Goal: Task Accomplishment & Management: Complete application form

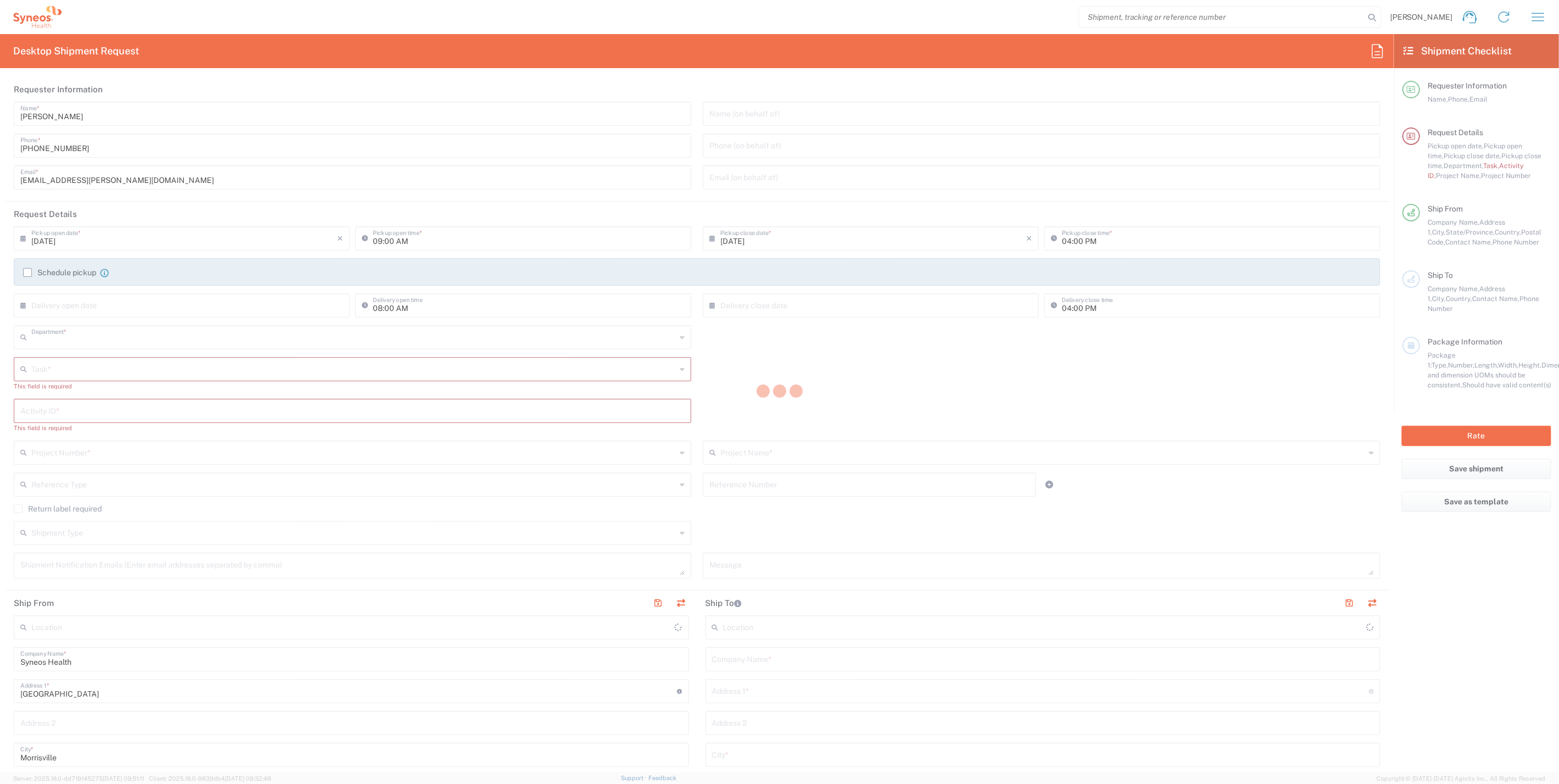
type input "4510"
type input "[US_STATE]"
type input "[GEOGRAPHIC_DATA]"
type input "Syneos Health, LLC-[GEOGRAPHIC_DATA] [GEOGRAPHIC_DATA] [GEOGRAPHIC_DATA]"
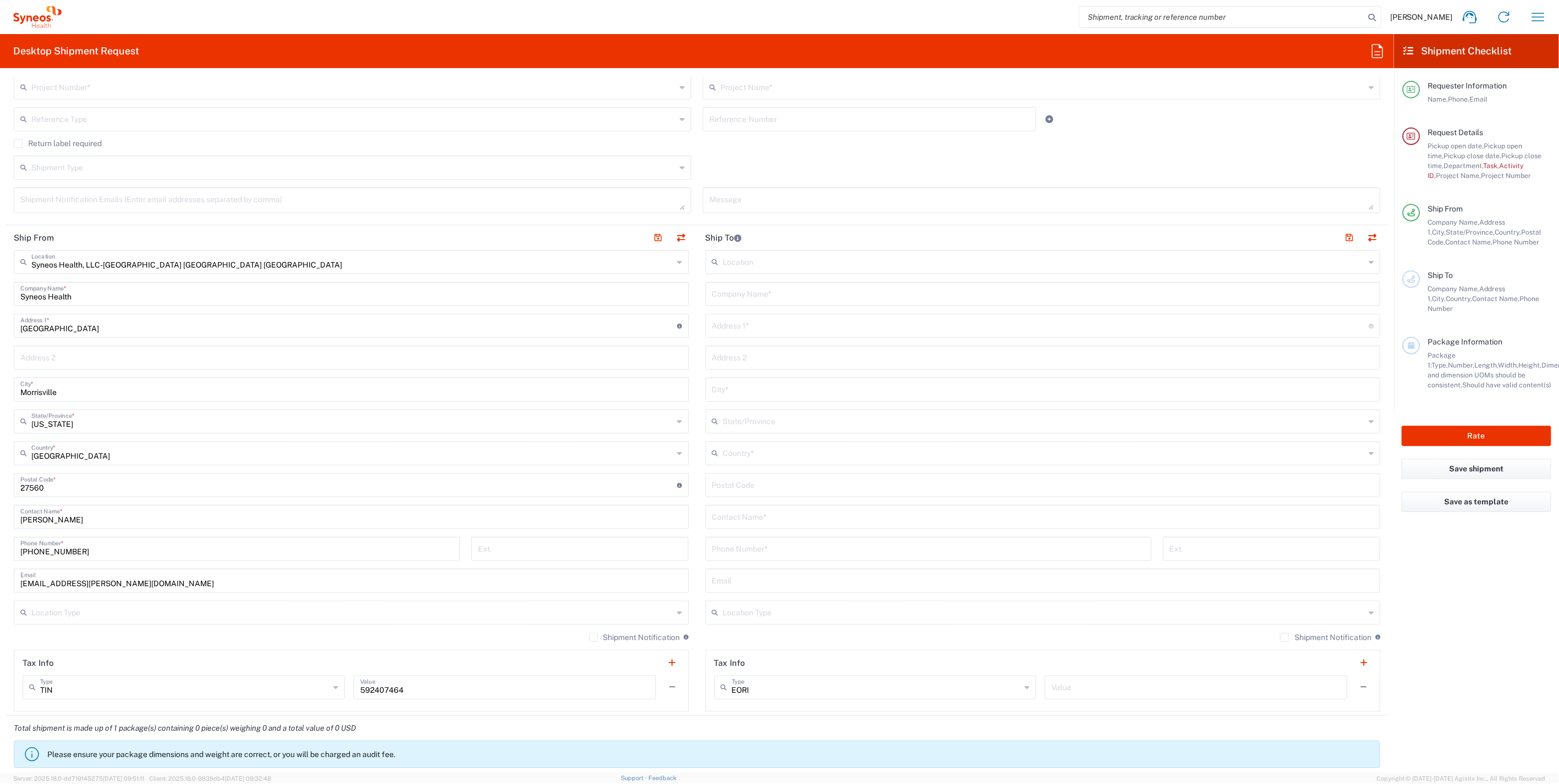
scroll to position [366, 0]
click at [737, 291] on input "text" at bounding box center [1043, 293] width 662 height 20
paste input "Corinne Williams"
type input "Corinne Williams"
paste input "Corinne Williams"
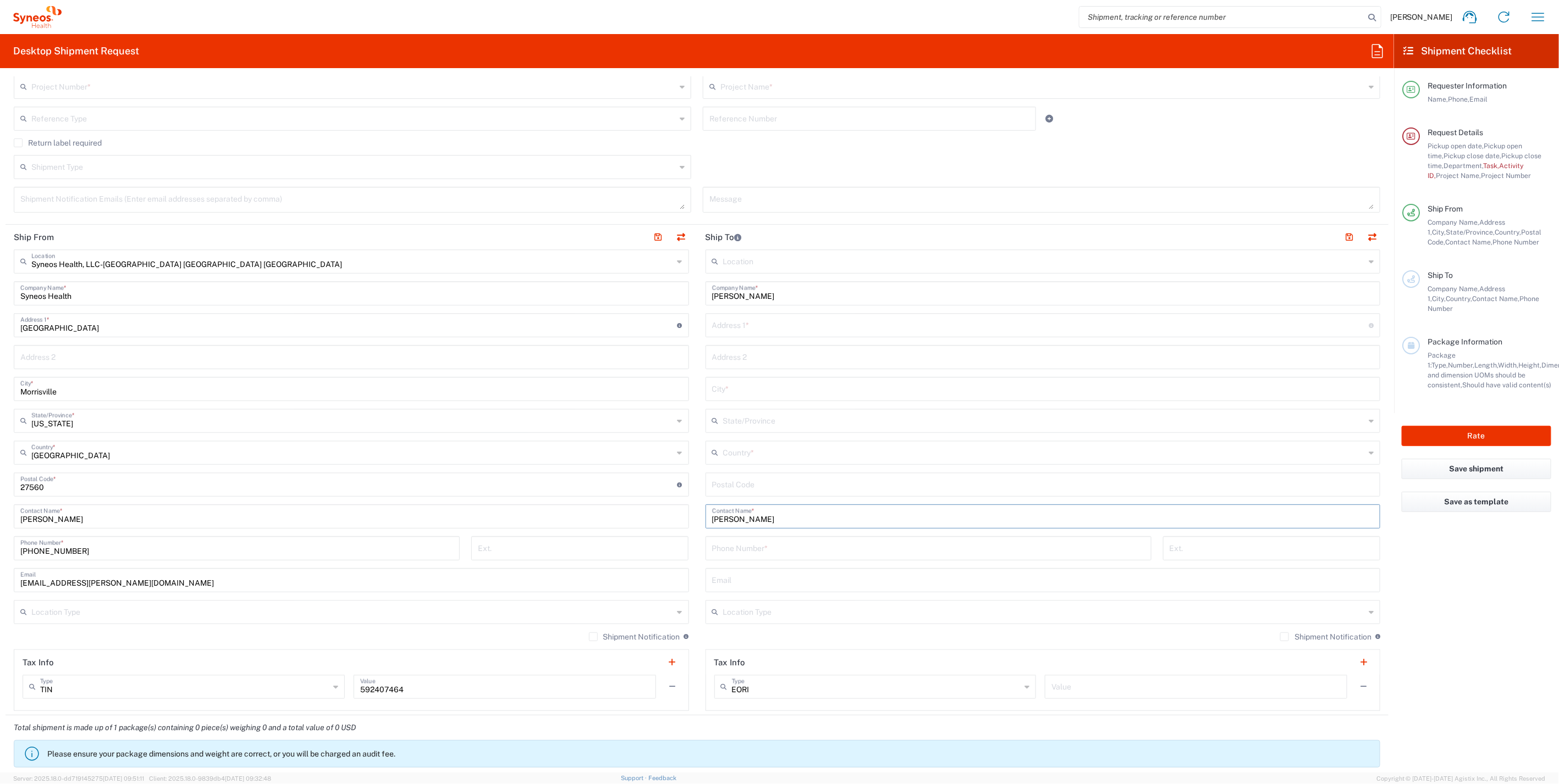
type input "Corinne Williams"
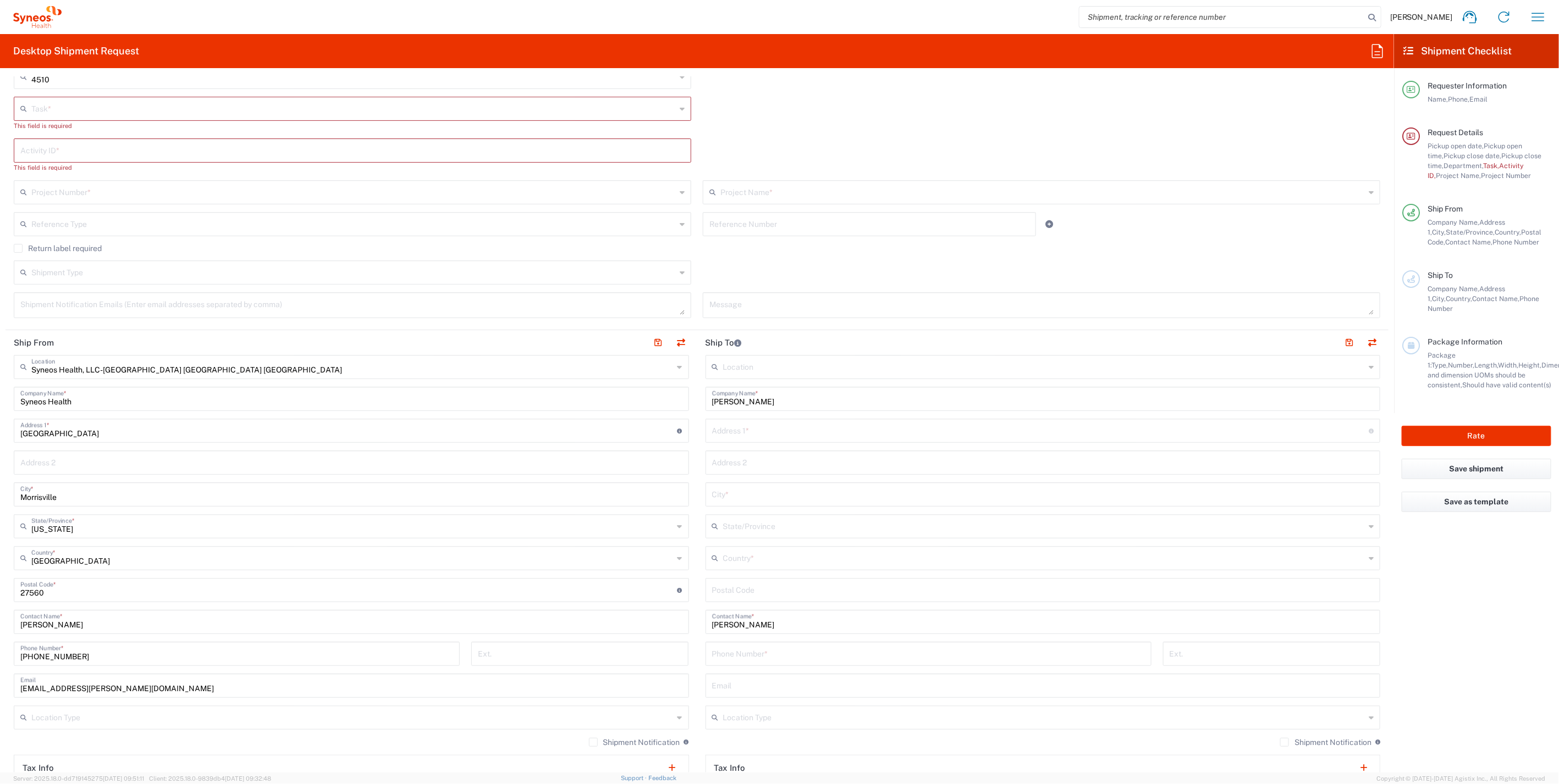
scroll to position [122, 0]
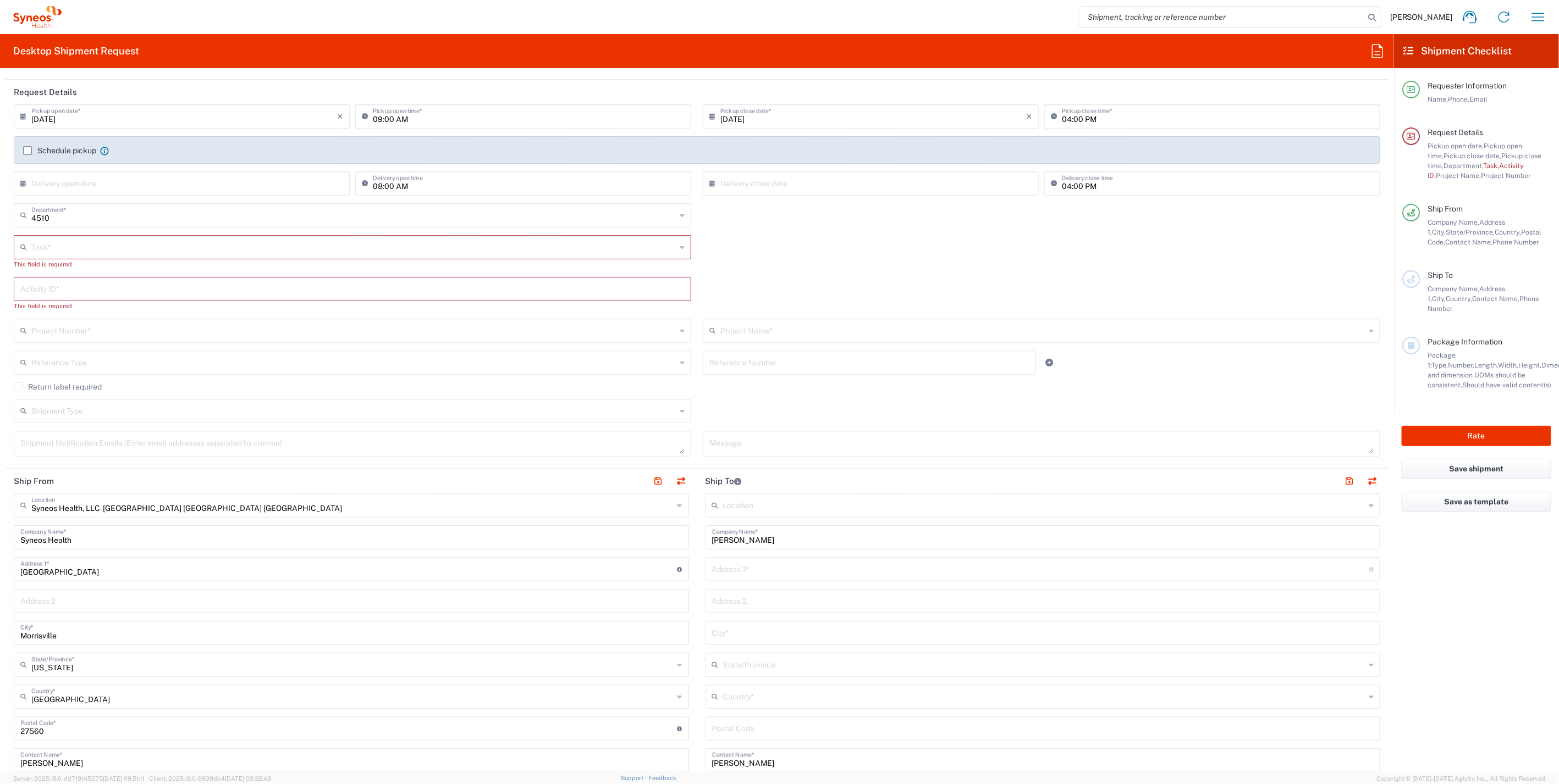
click at [71, 244] on input "text" at bounding box center [354, 247] width 644 height 20
click at [61, 300] on span "New Hire" at bounding box center [350, 305] width 671 height 17
type input "New Hire"
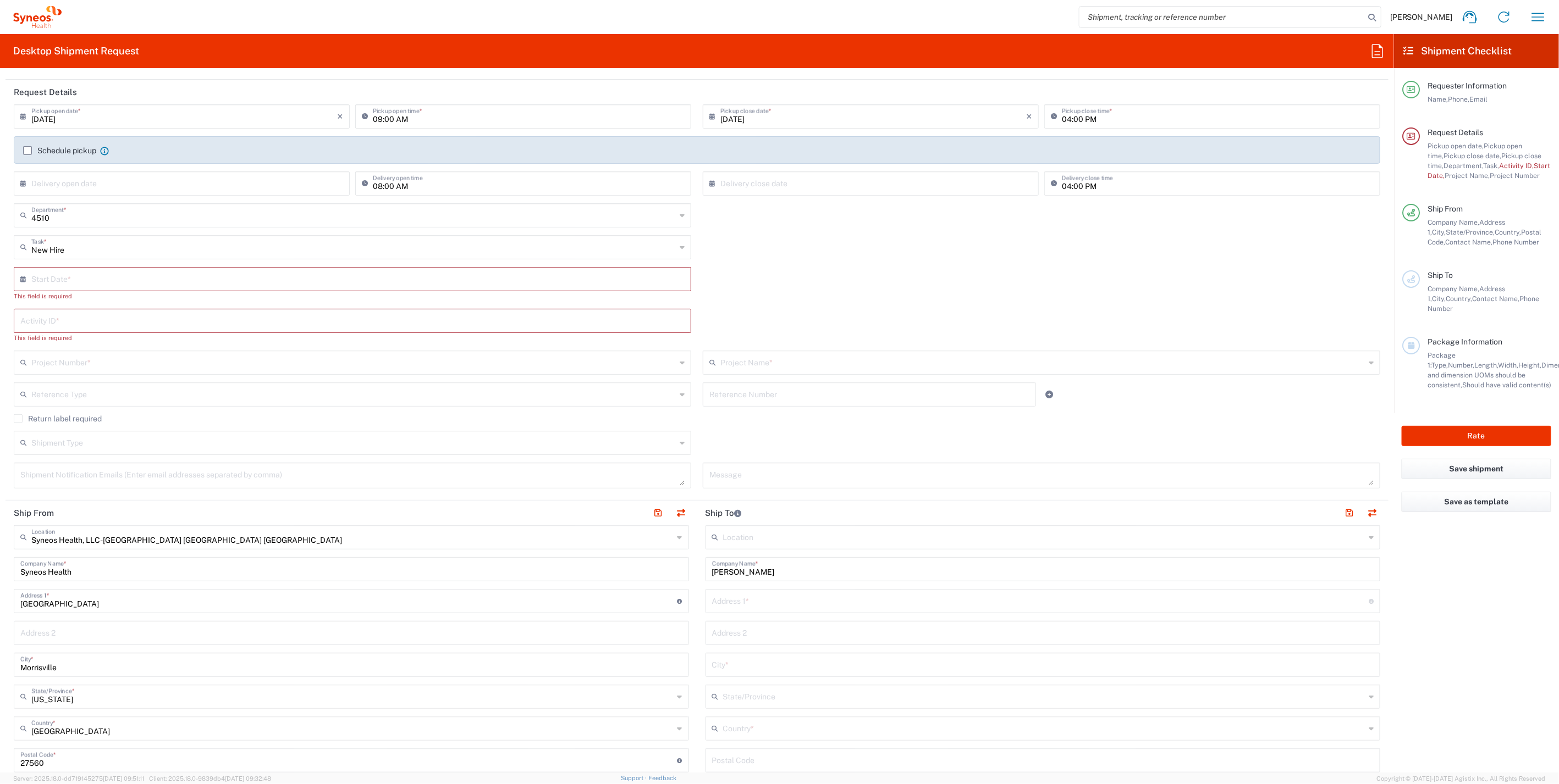
click at [66, 280] on input "text" at bounding box center [354, 279] width 647 height 20
click at [320, 361] on span "15" at bounding box center [321, 363] width 17 height 16
type input "09/15/2025"
click at [111, 308] on input "text" at bounding box center [353, 310] width 664 height 20
paste input "SCTASK2690563"
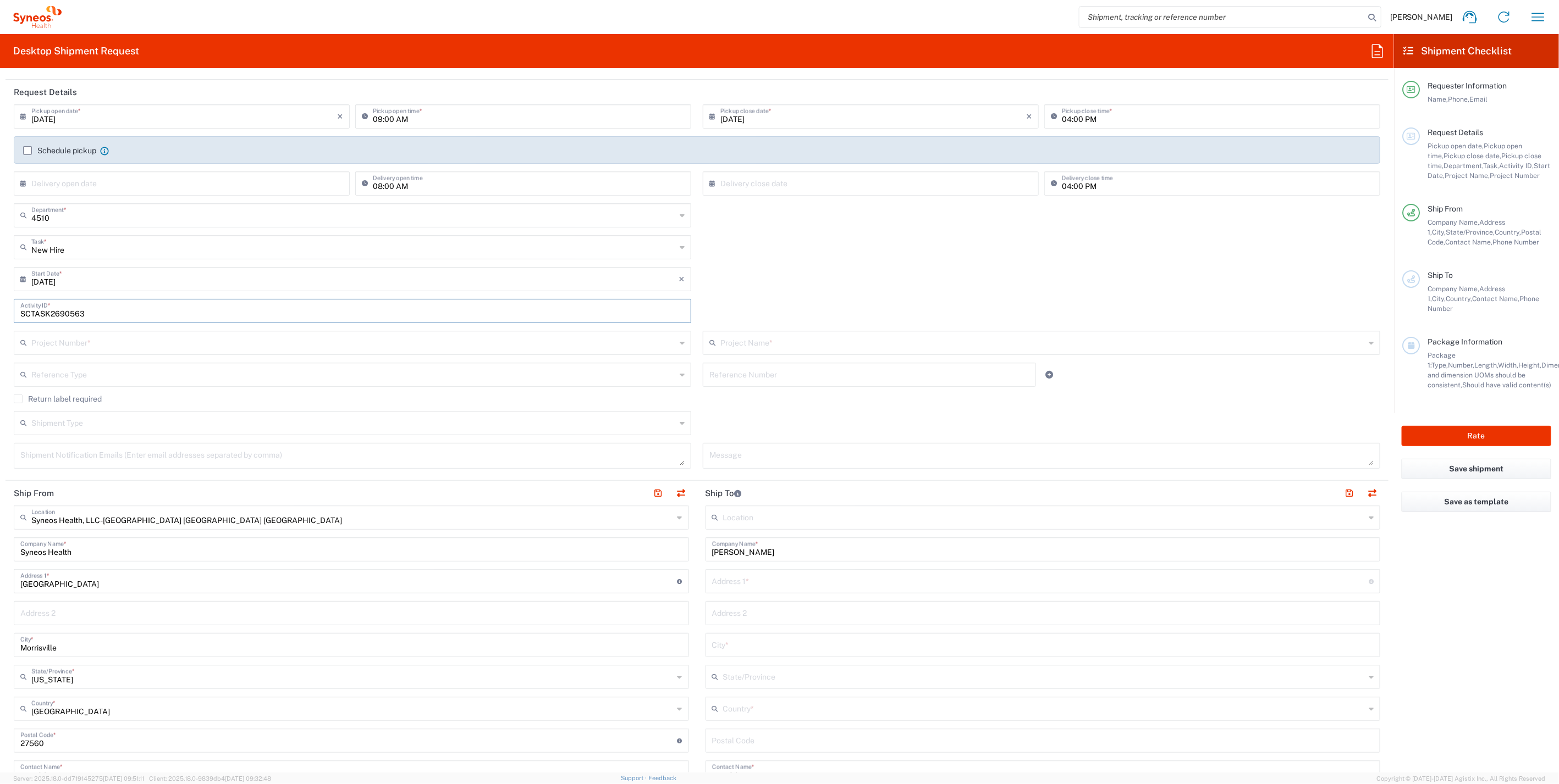
type input "SCTASK2690563"
click at [99, 344] on input "text" at bounding box center [354, 343] width 644 height 20
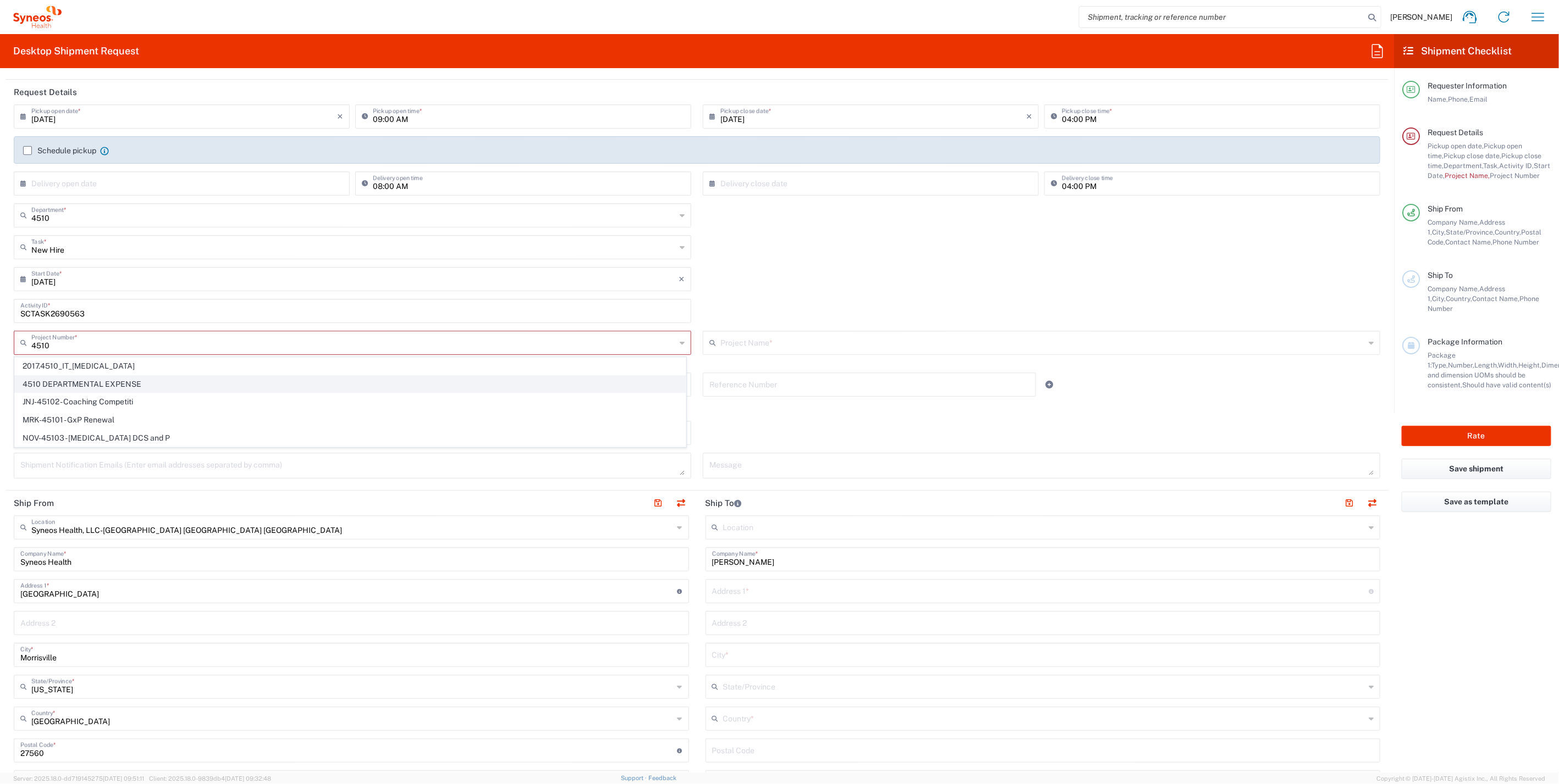
click at [91, 380] on span "4510 DEPARTMENTAL EXPENSE" at bounding box center [350, 384] width 671 height 17
type input "4510 DEPARTMENTAL EXPENSE"
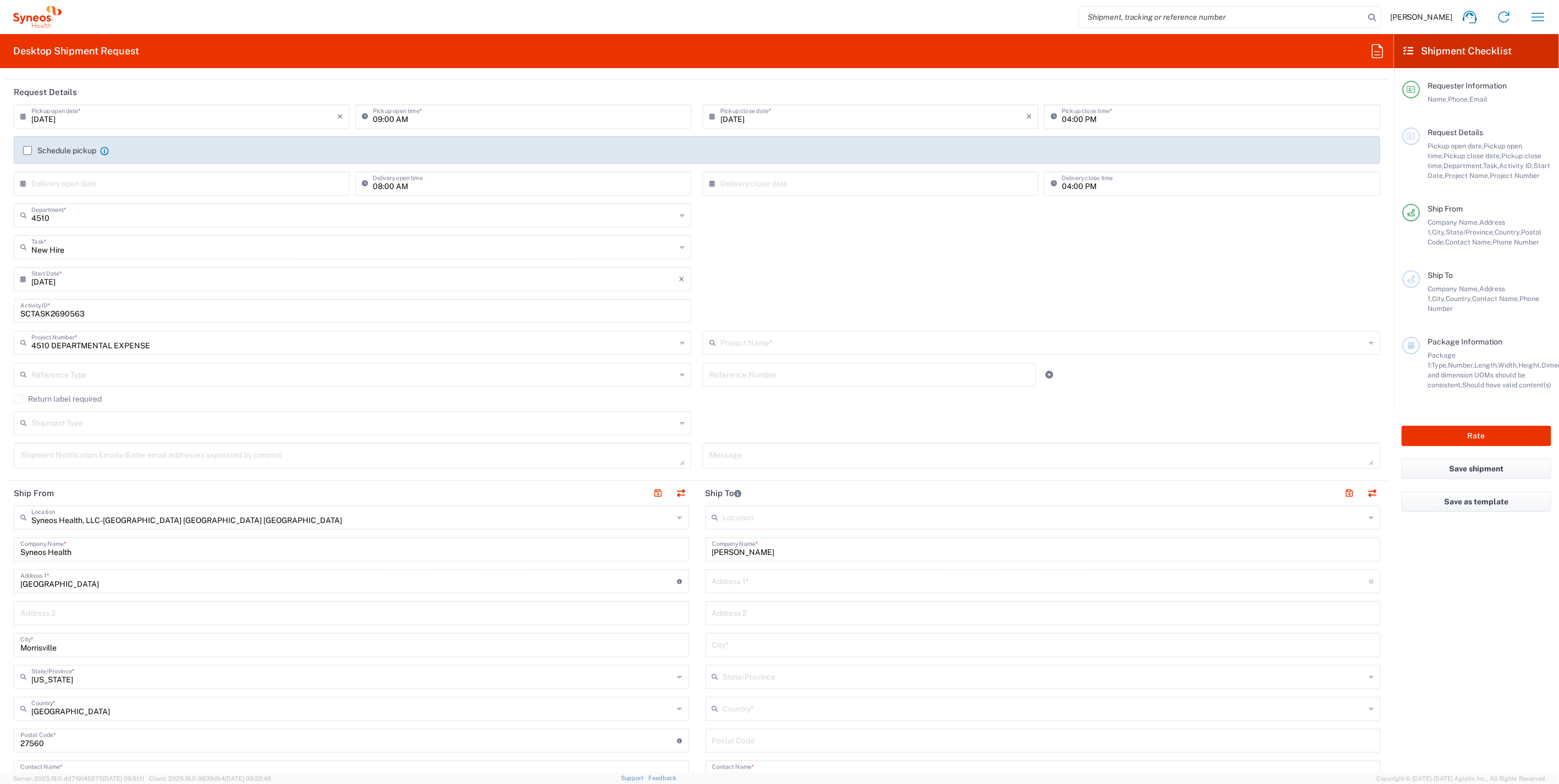
type input "4510 DEPARTMENTAL EXPENSE"
drag, startPoint x: 675, startPoint y: 424, endPoint x: 620, endPoint y: 423, distance: 55.0
click at [676, 423] on div "Shipment Type" at bounding box center [353, 423] width 678 height 24
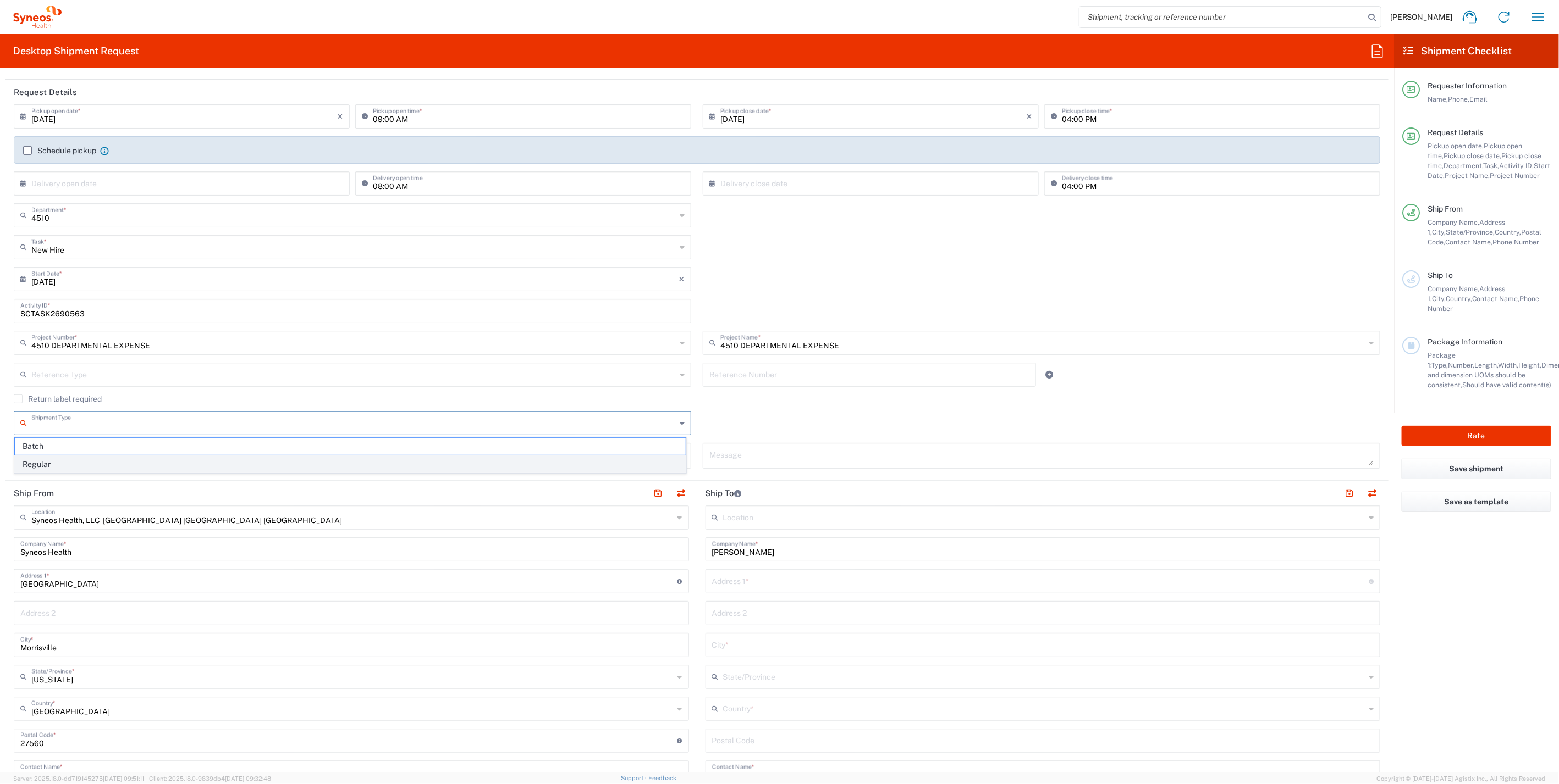
click at [146, 463] on span "Regular" at bounding box center [350, 464] width 671 height 17
type input "Regular"
paste textarea "critchie83@gmail.com"
click at [124, 452] on textarea "critchie83@gmail.com" at bounding box center [353, 456] width 664 height 20
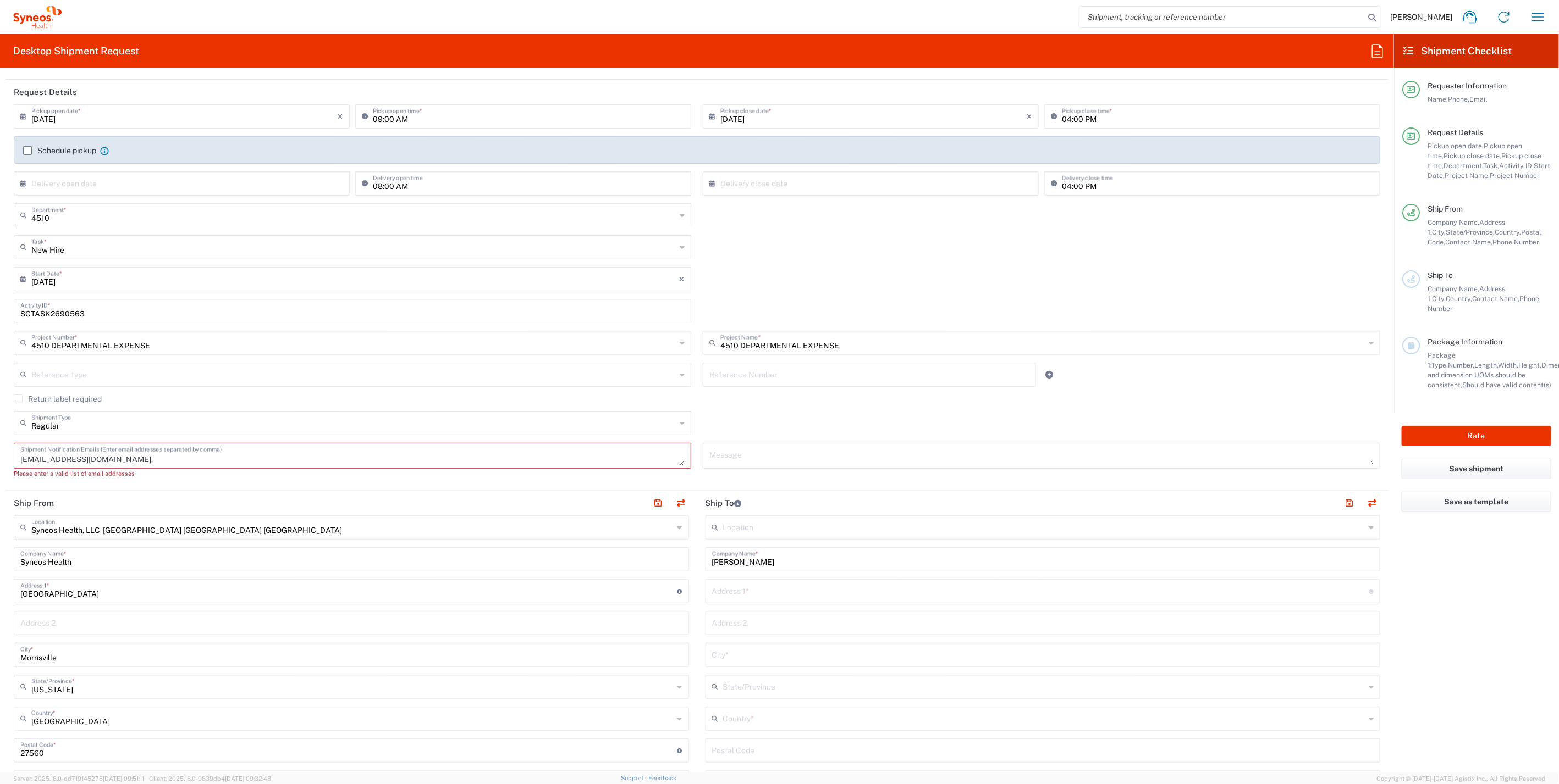
click at [132, 455] on textarea "critchie83@gmail.com," at bounding box center [353, 456] width 664 height 20
paste textarea "holly.henderson@syneoshealth.com"
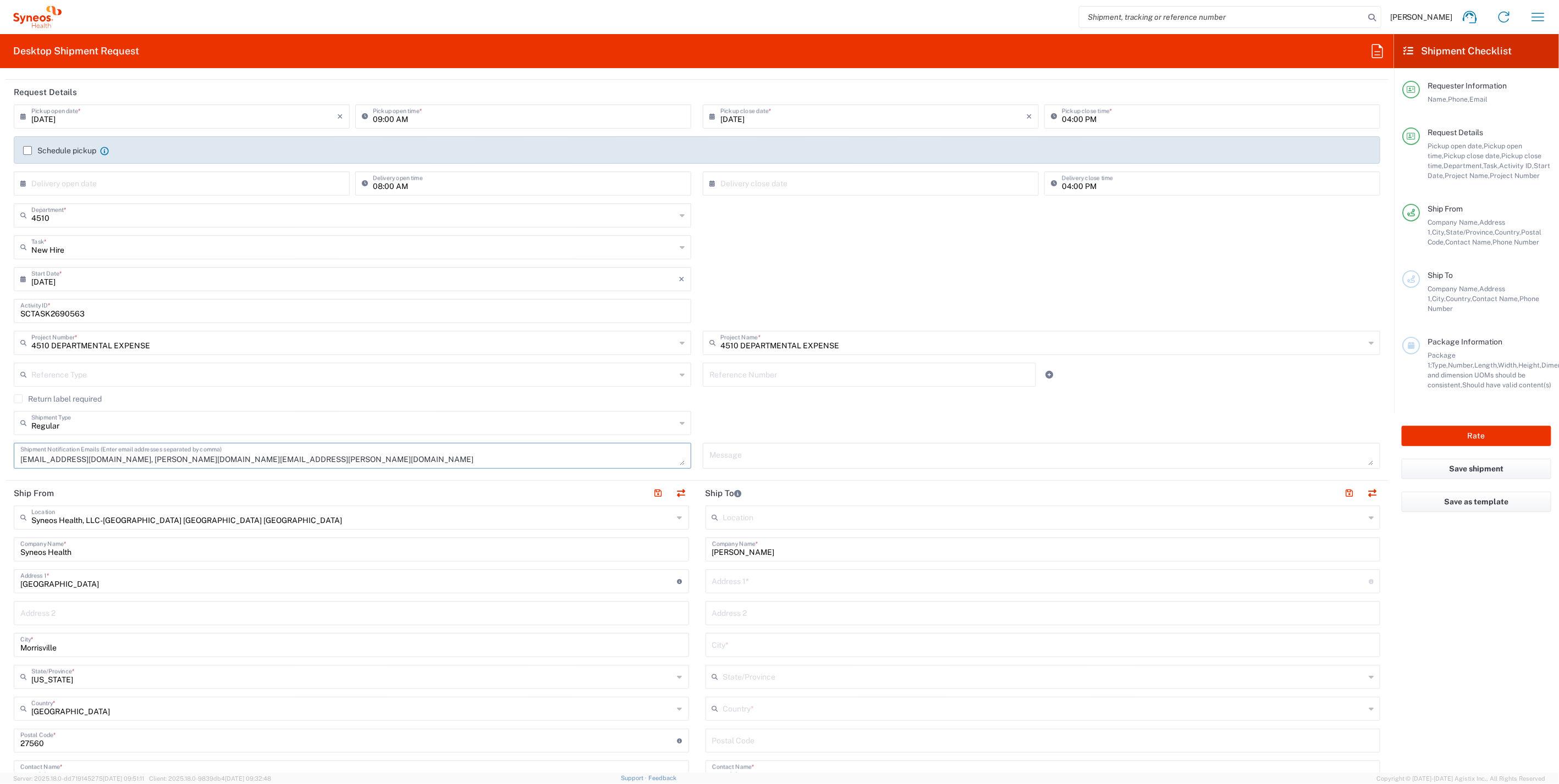
click at [246, 455] on textarea "critchie83@gmail.com, holly.henderson@syneoshealth.com" at bounding box center [353, 456] width 664 height 20
type textarea "critchie83@gmail.com, holly.henderson@syneoshealth.com"
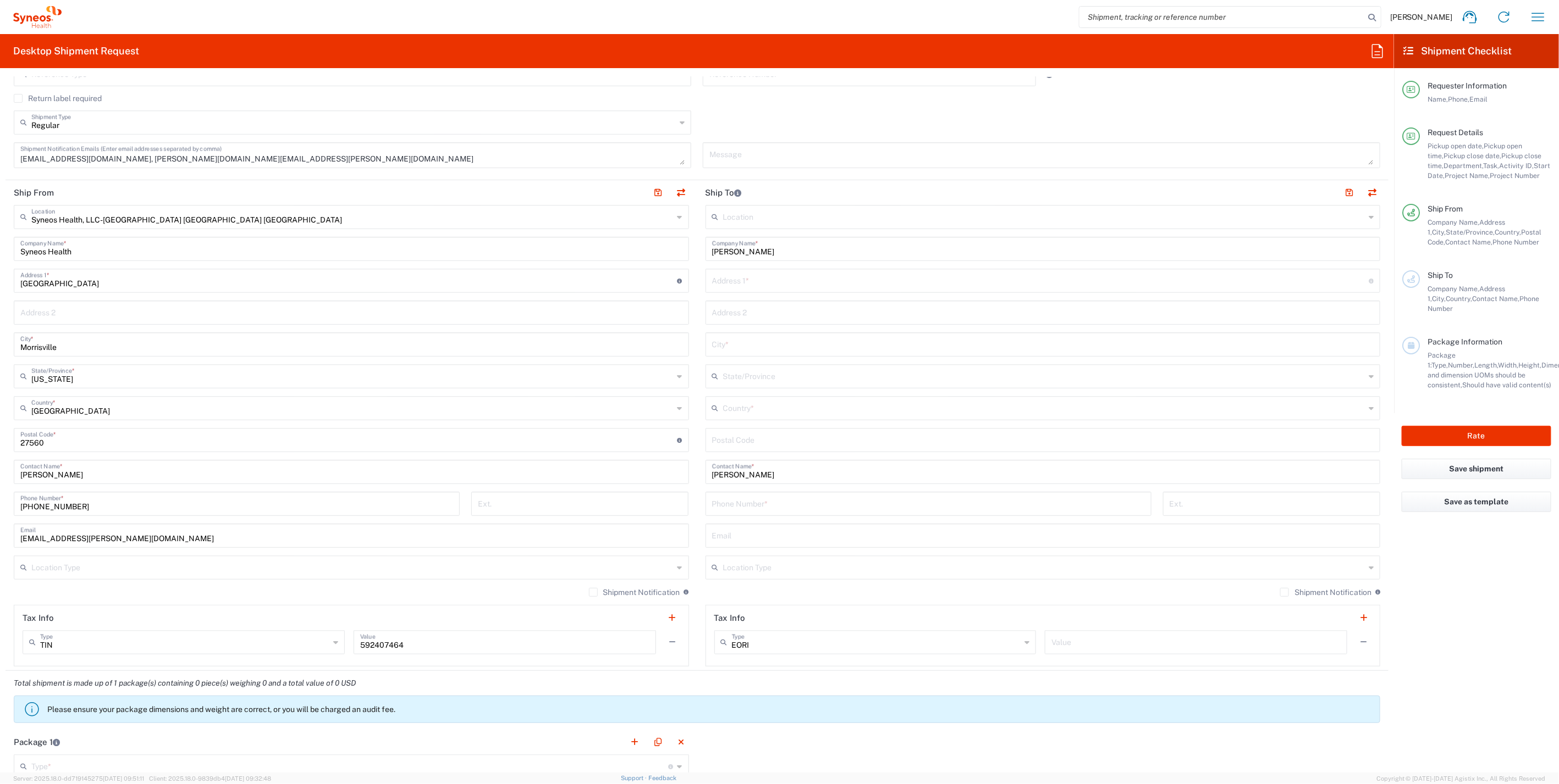
scroll to position [671, 0]
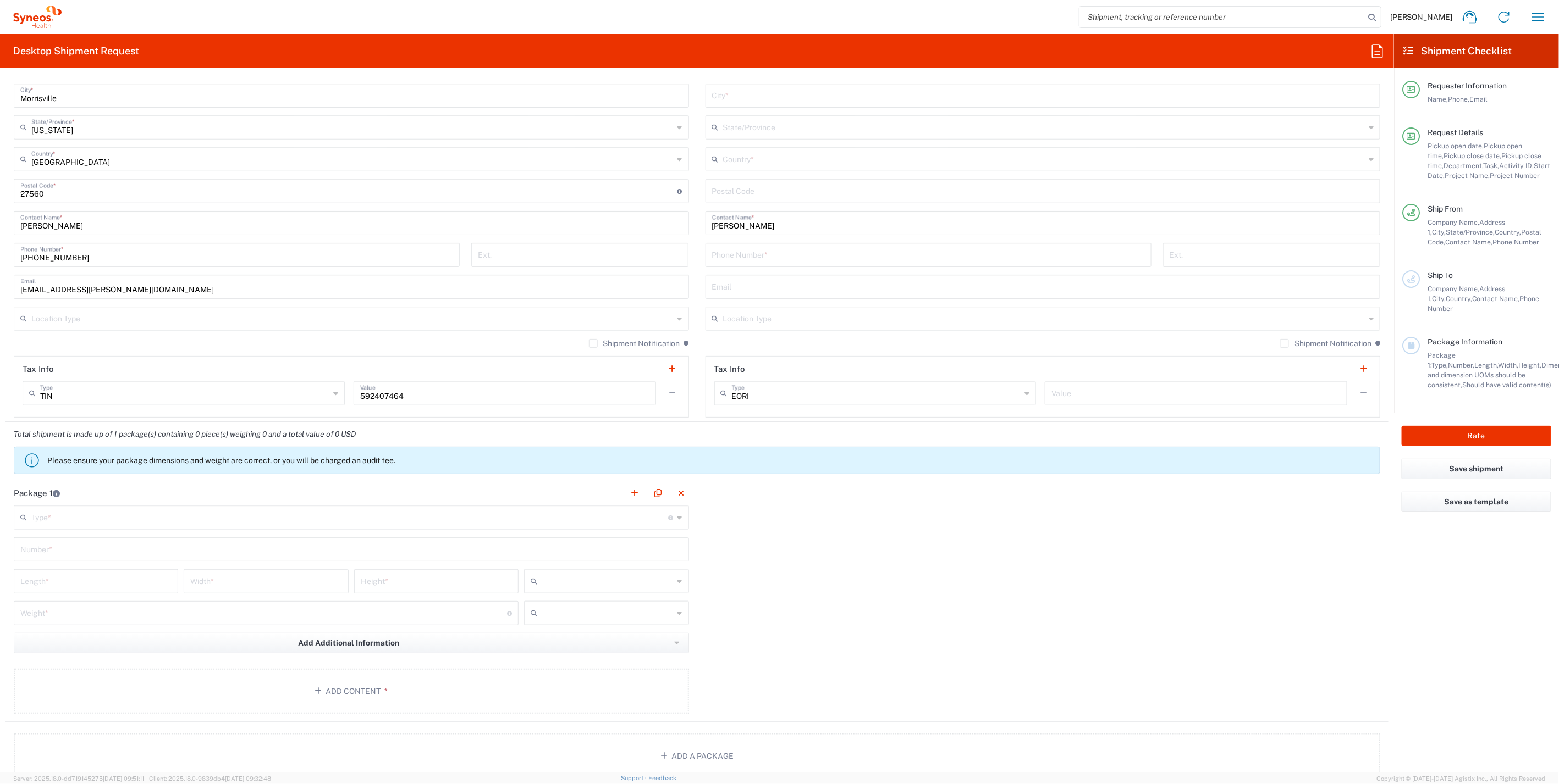
click at [281, 508] on input "text" at bounding box center [350, 517] width 638 height 20
click at [78, 575] on span "Medium Box" at bounding box center [349, 575] width 668 height 17
type input "Medium Box"
type input "13"
type input "11.5"
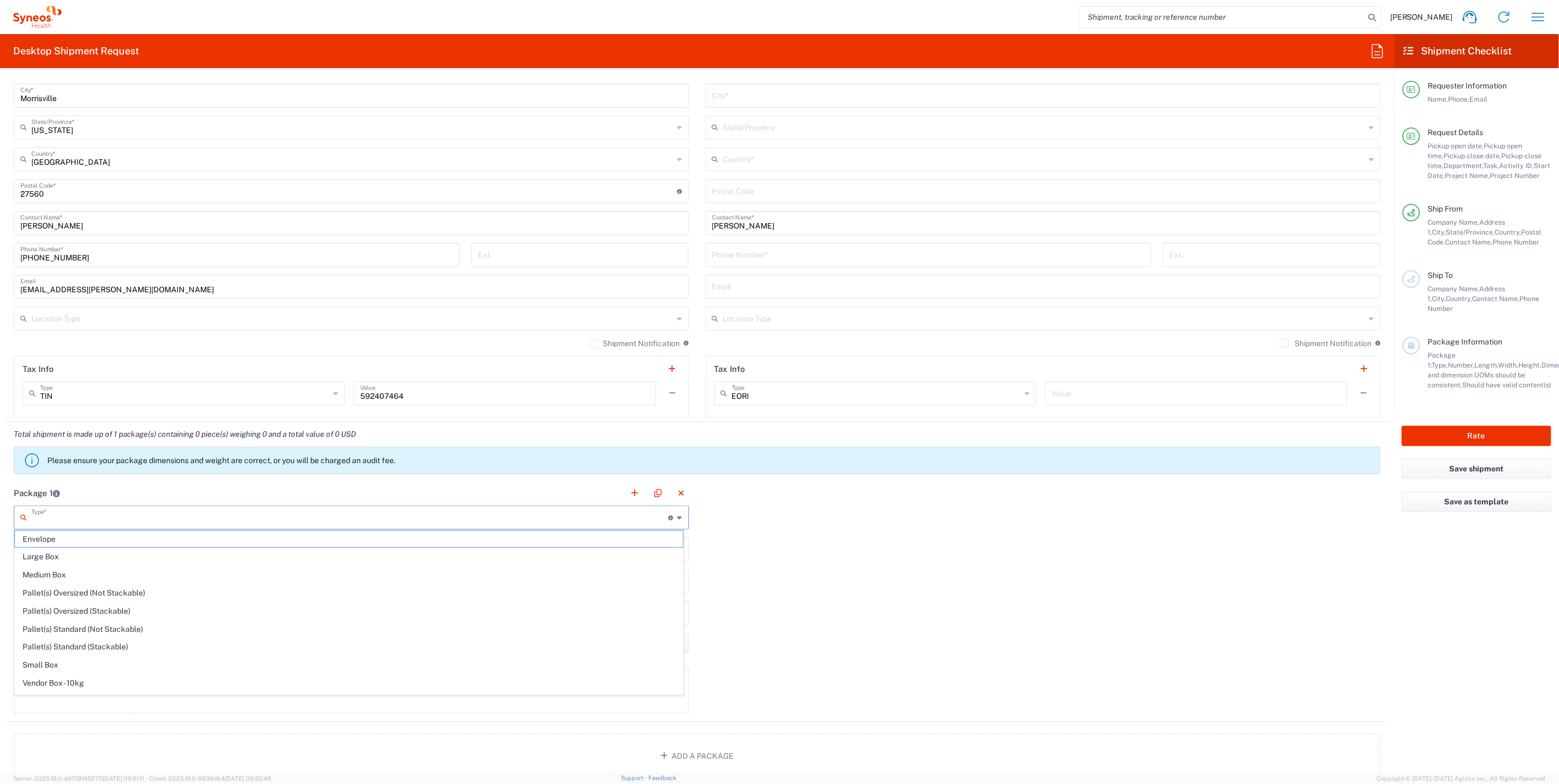
type input "2.5"
type input "in"
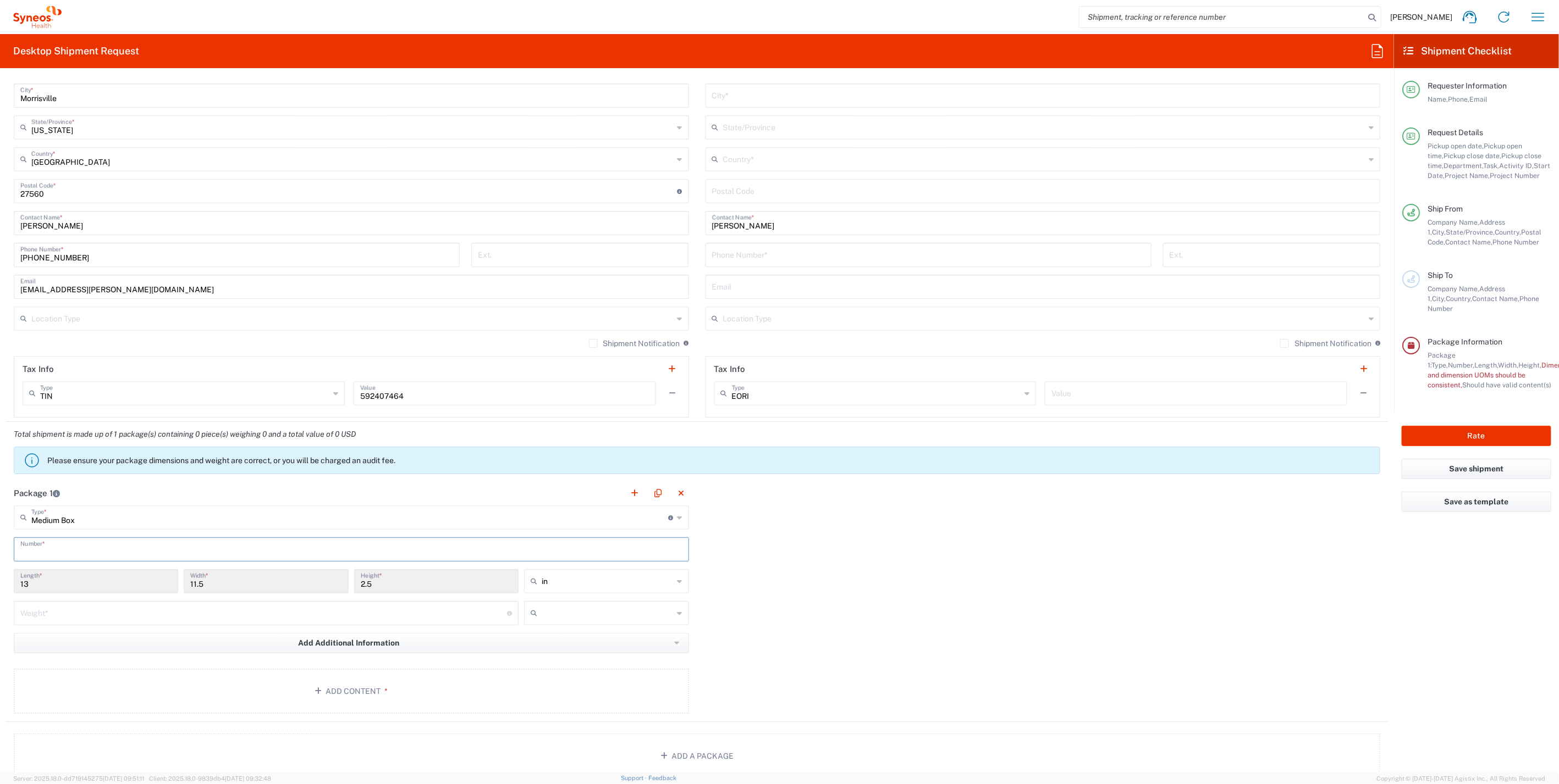
click at [87, 551] on input "text" at bounding box center [352, 549] width 662 height 20
type input "1"
click at [72, 611] on input "number" at bounding box center [263, 613] width 487 height 20
type input "5"
click at [635, 613] on input "text" at bounding box center [607, 614] width 131 height 18
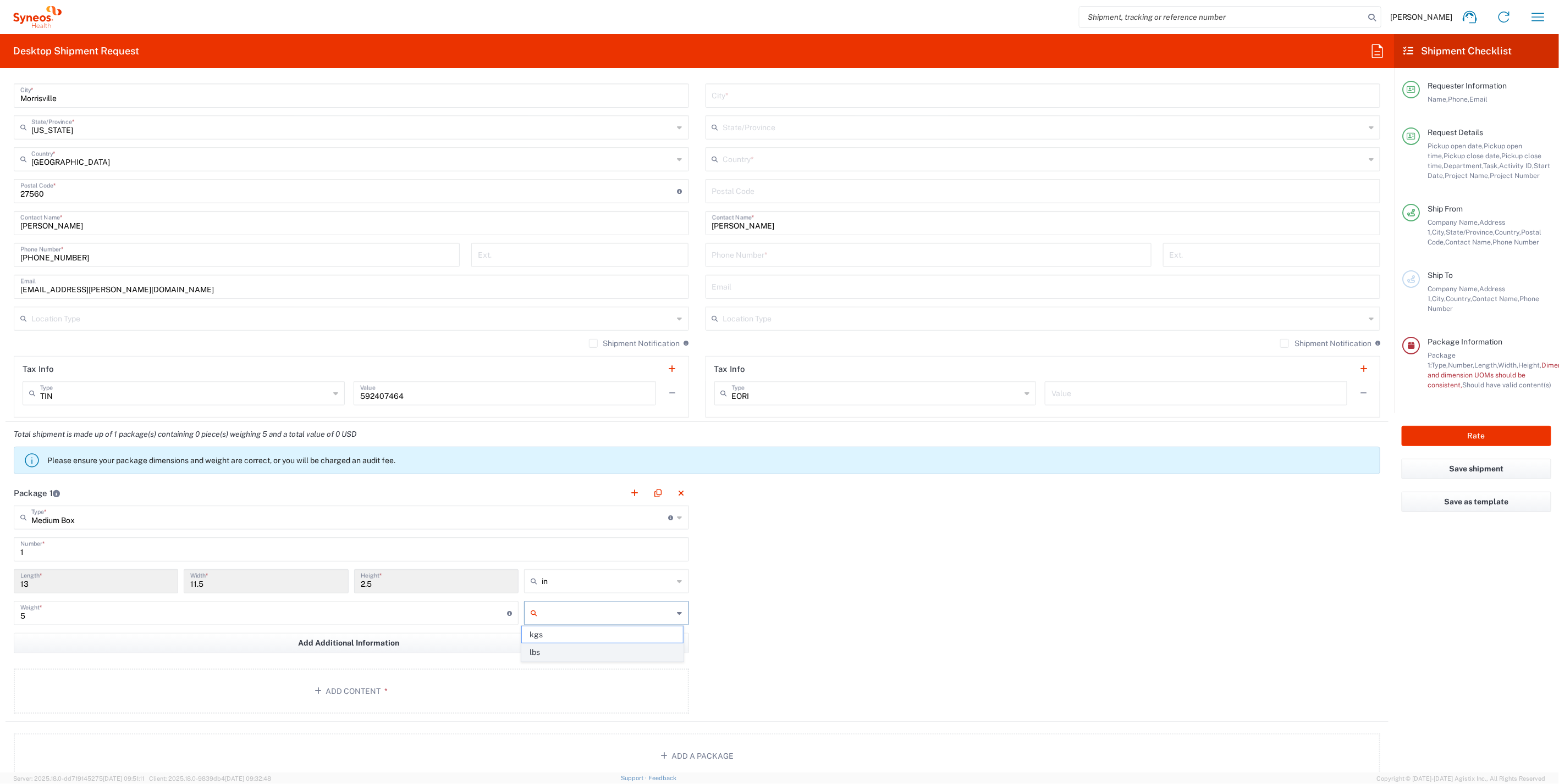
click at [546, 650] on span "lbs" at bounding box center [602, 652] width 162 height 17
type input "lbs"
click at [346, 689] on button "Add Content *" at bounding box center [352, 691] width 676 height 45
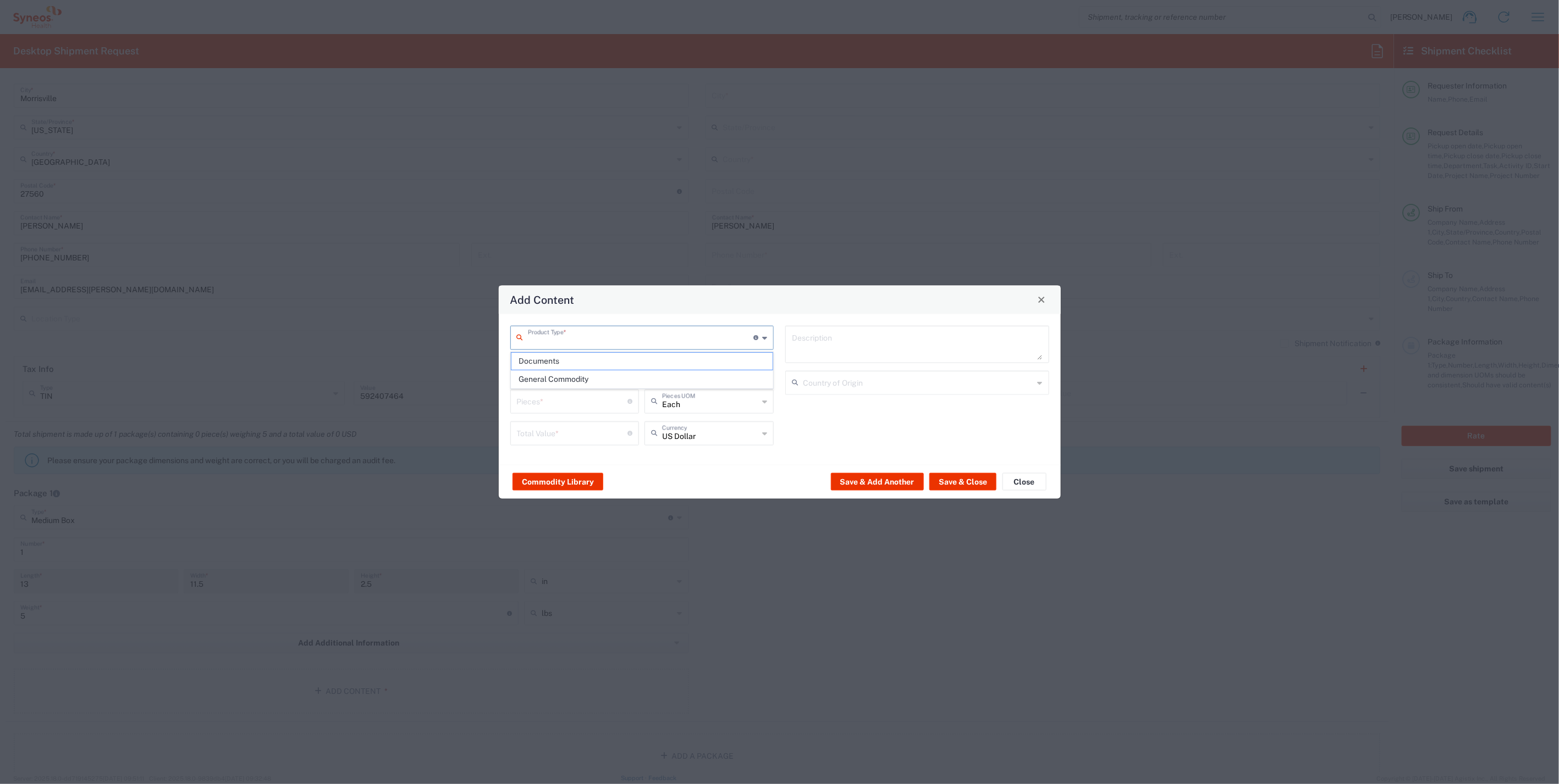
click at [629, 340] on input "text" at bounding box center [640, 337] width 226 height 20
click at [569, 375] on span "General Commodity" at bounding box center [641, 379] width 261 height 17
type input "General Commodity"
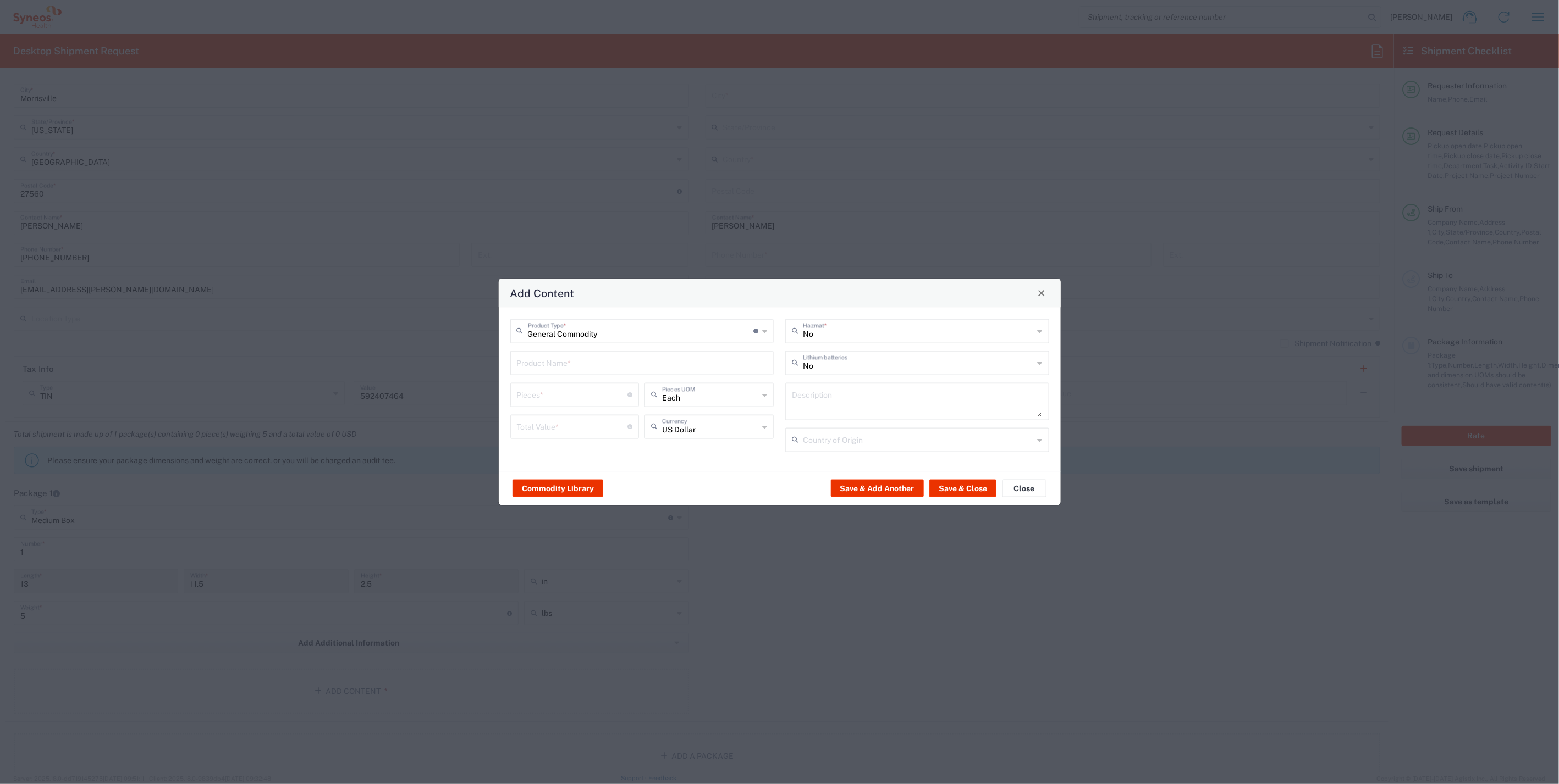
click at [577, 367] on input "text" at bounding box center [642, 362] width 251 height 20
paste input "ThinkPad X1 Carbon Gen 12"
type input "ThinkPad X1 Carbon Gen 12"
paste textarea "ThinkPad X1 Carbon Gen 12"
type textarea "ThinkPad X1 Carbon Gen 12"
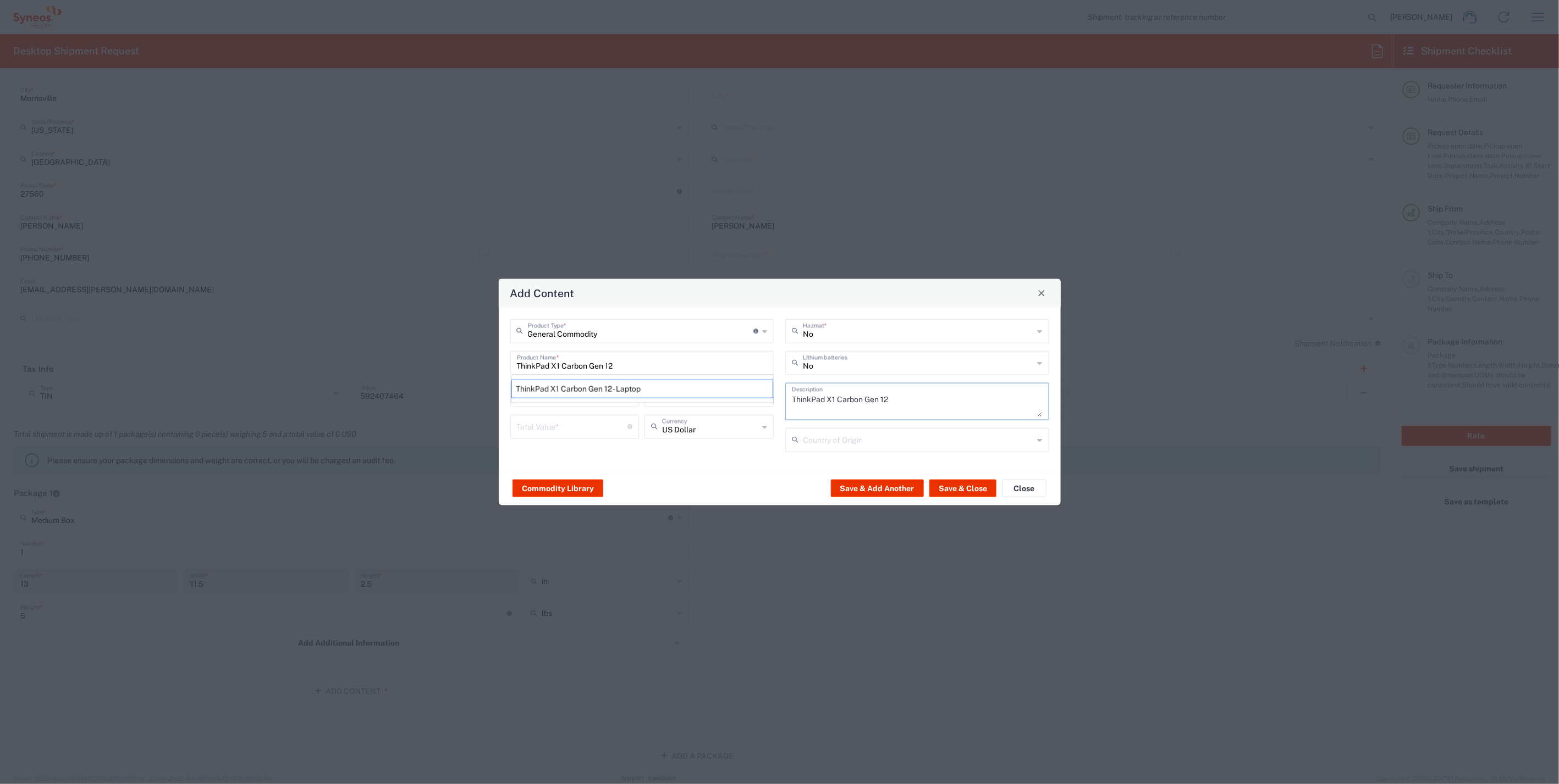
click at [856, 439] on input "text" at bounding box center [919, 439] width 231 height 20
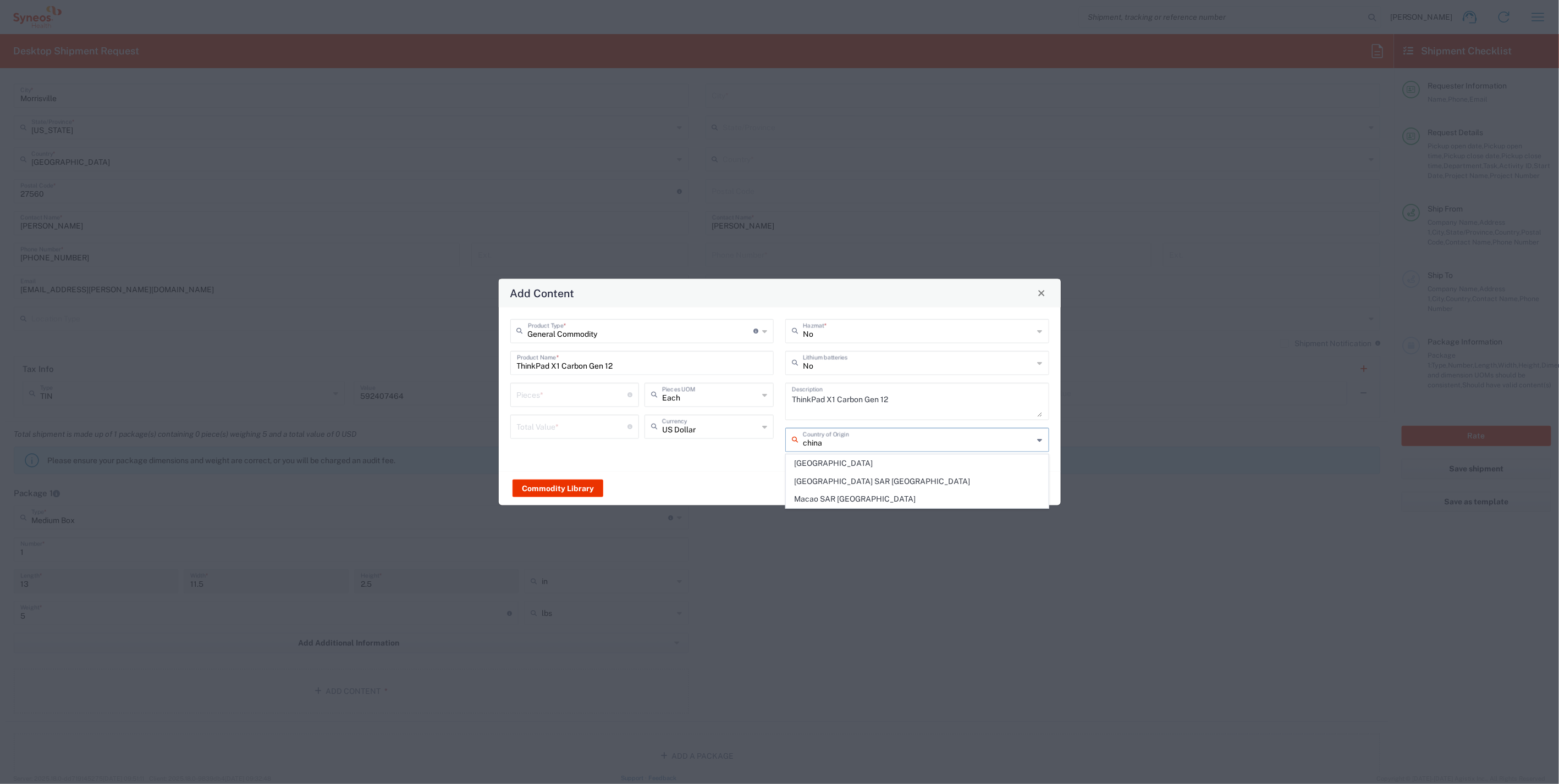
drag, startPoint x: 811, startPoint y: 462, endPoint x: 771, endPoint y: 460, distance: 40.0
click at [810, 463] on span "China" at bounding box center [917, 463] width 261 height 17
type input "China"
click at [543, 400] on input "number" at bounding box center [572, 394] width 111 height 20
type input "1"
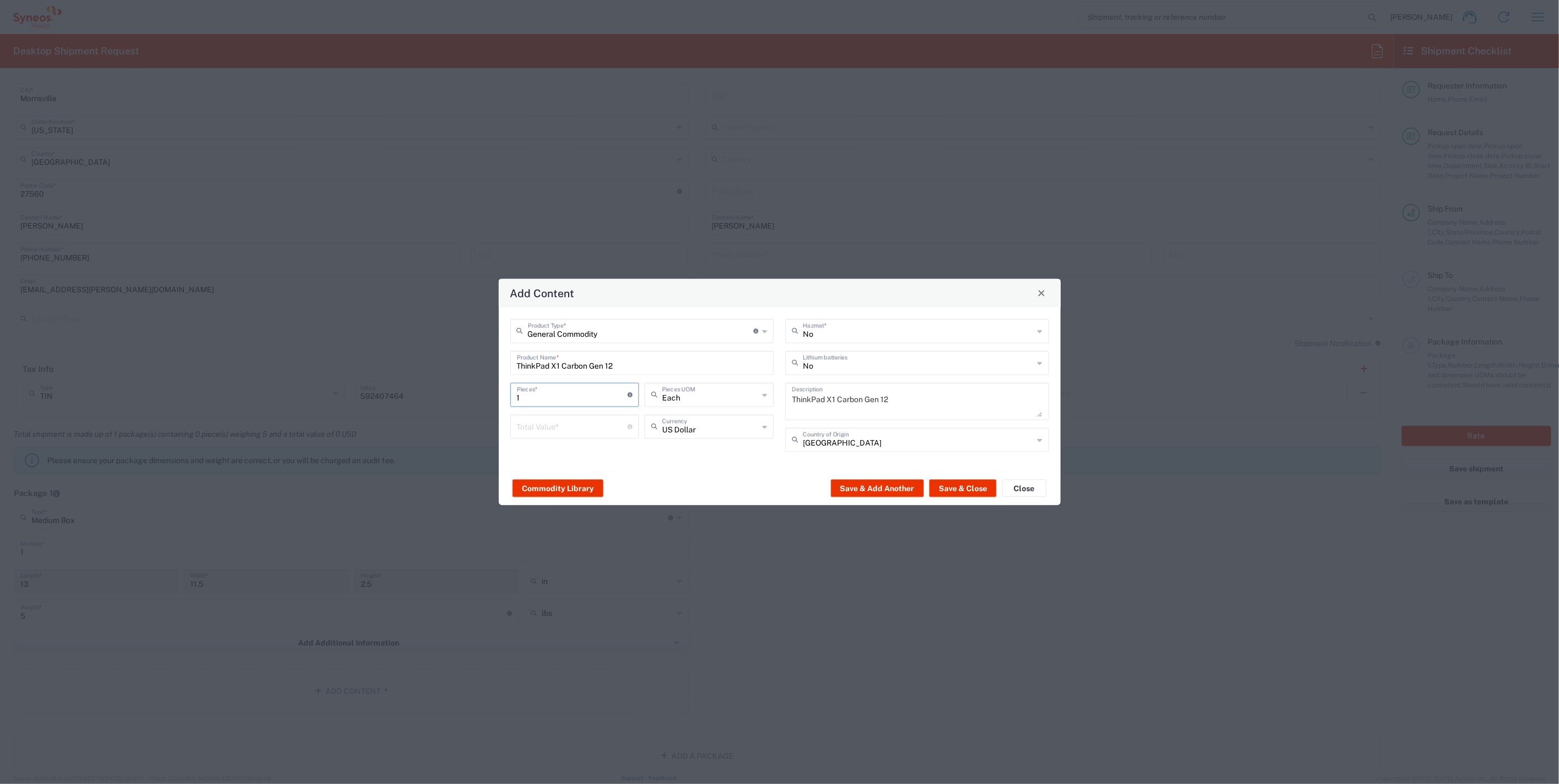
click at [540, 431] on input "number" at bounding box center [572, 426] width 111 height 20
type input "800"
click at [963, 485] on button "Save & Close" at bounding box center [963, 488] width 68 height 18
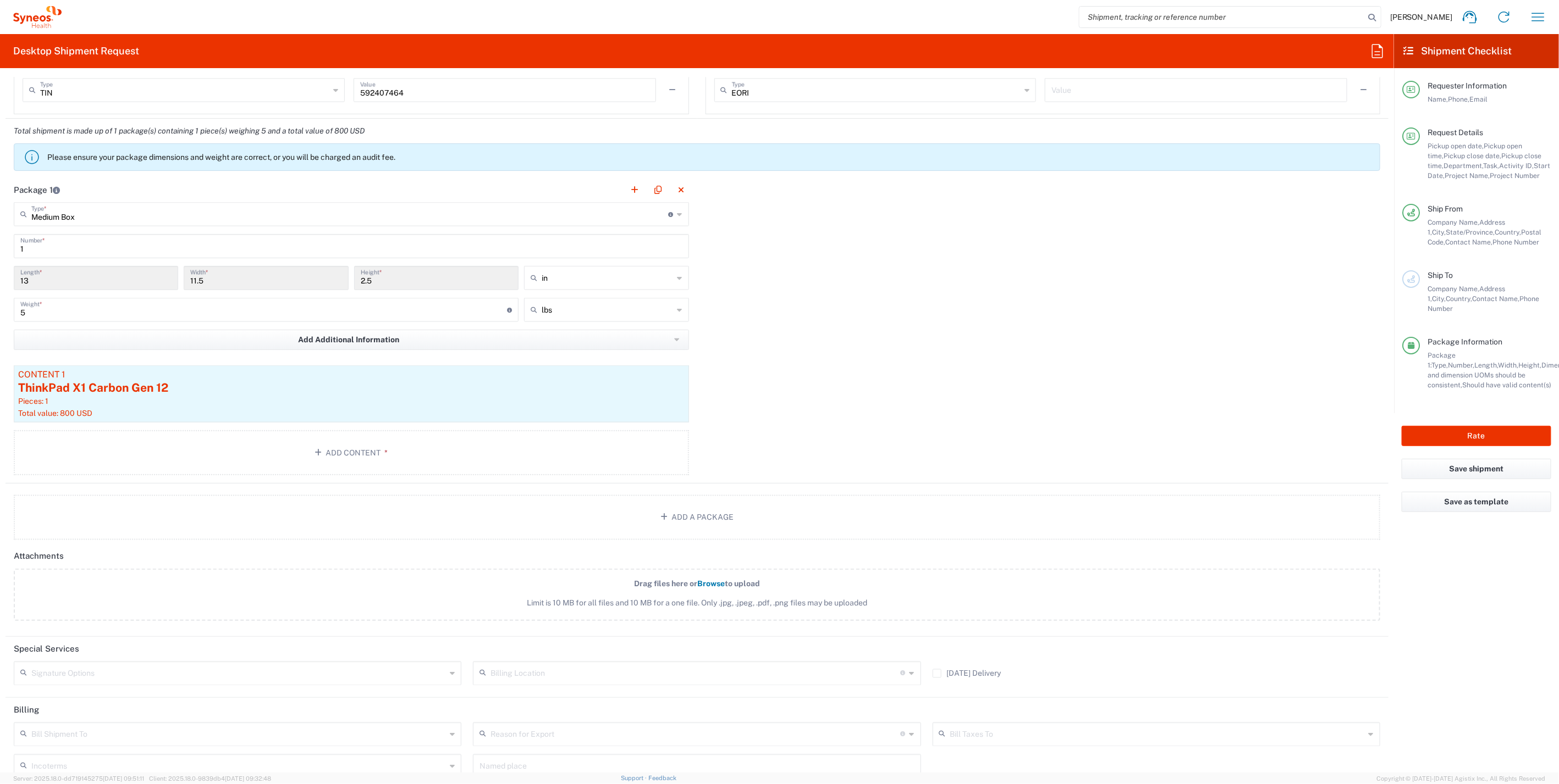
scroll to position [977, 0]
click at [454, 669] on div "Signature Options" at bounding box center [237, 671] width 448 height 24
drag, startPoint x: 265, startPoint y: 695, endPoint x: 333, endPoint y: 680, distance: 69.6
click at [266, 694] on span "Adult Signature Required" at bounding box center [236, 690] width 443 height 17
type input "Adult Signature Required"
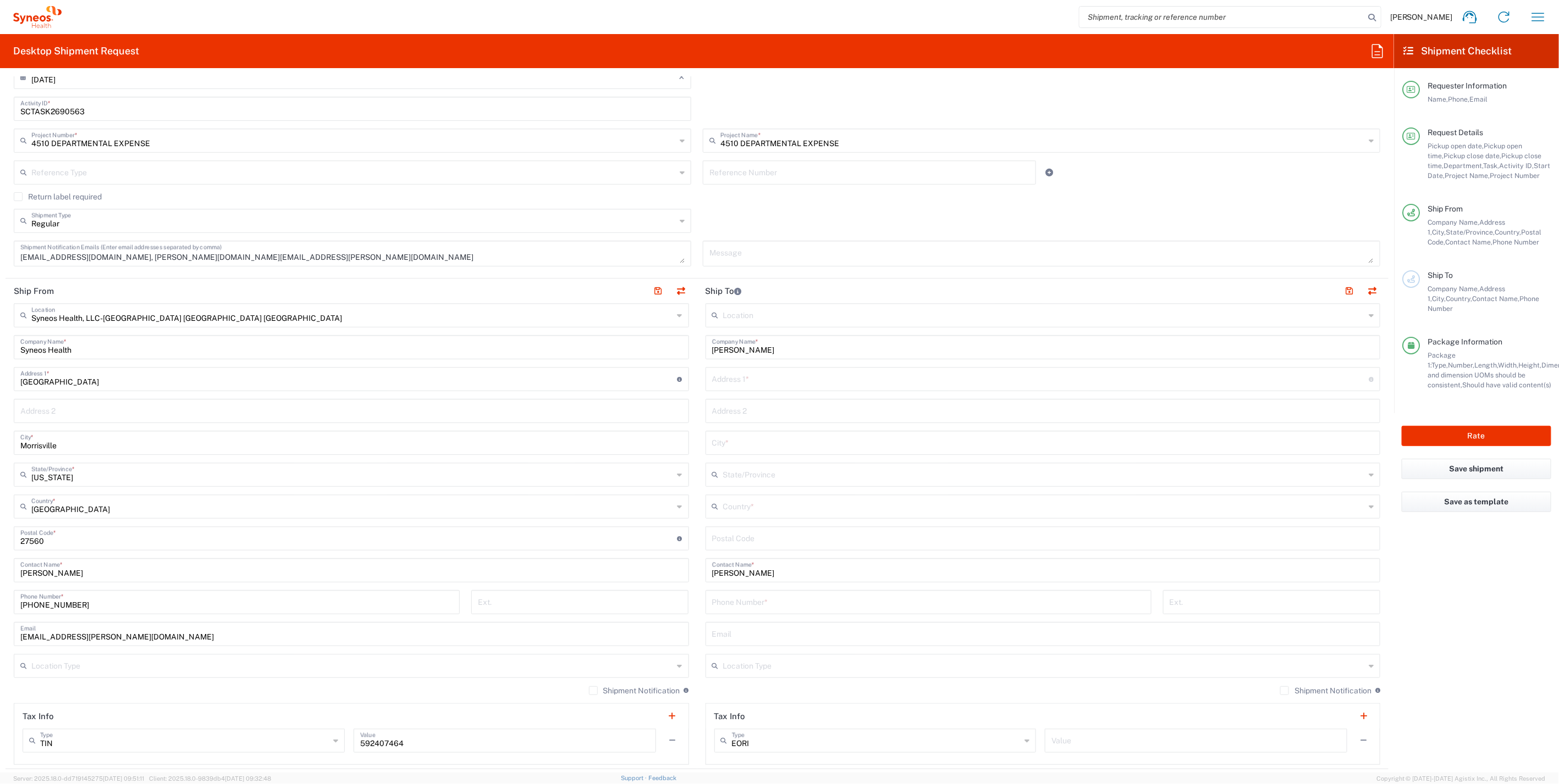
scroll to position [305, 0]
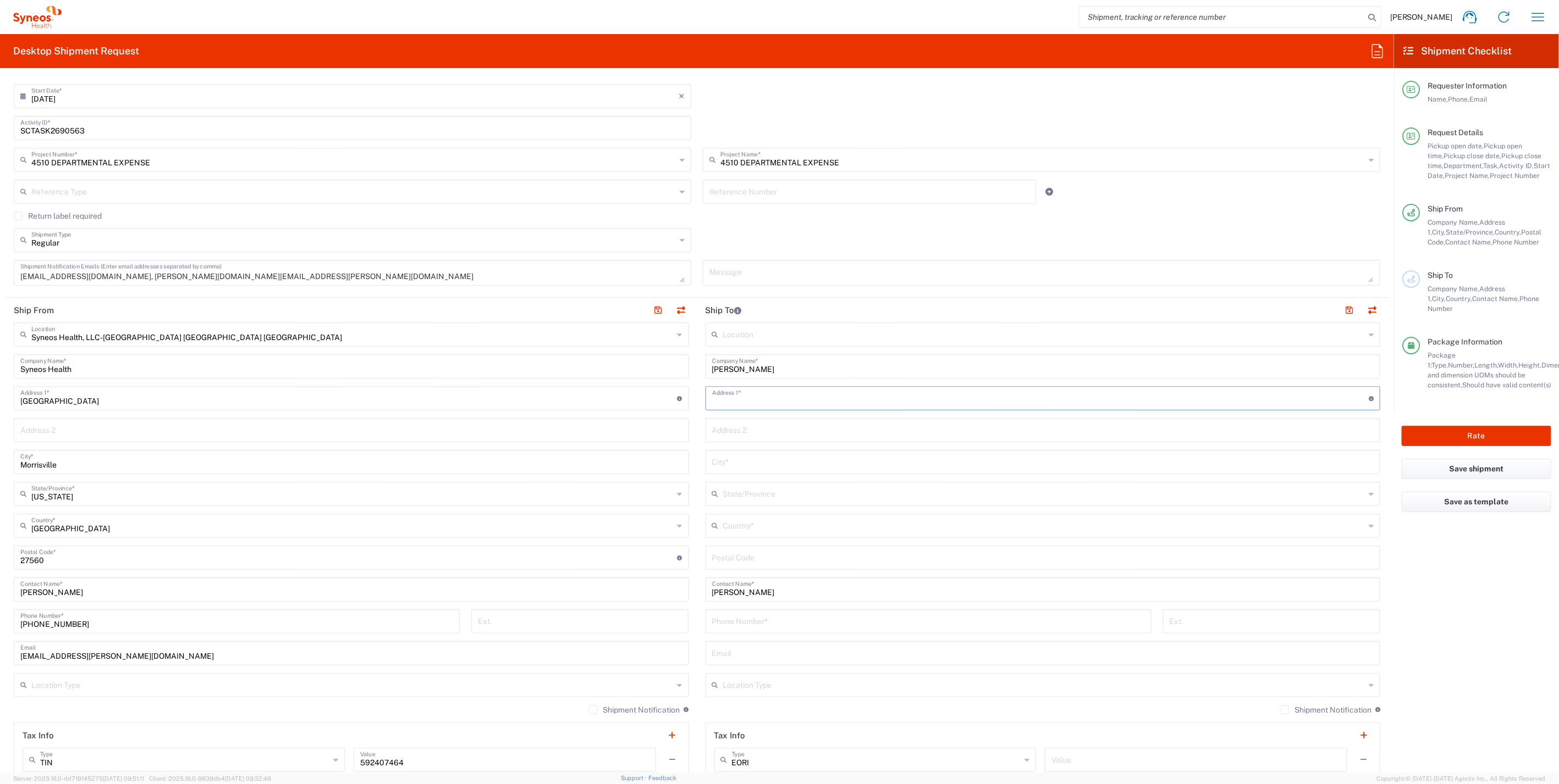
paste input "321 Roberts Circle"
type input "321 Roberts Circle"
paste input "Greer"
type input "Greer"
paste input "29650"
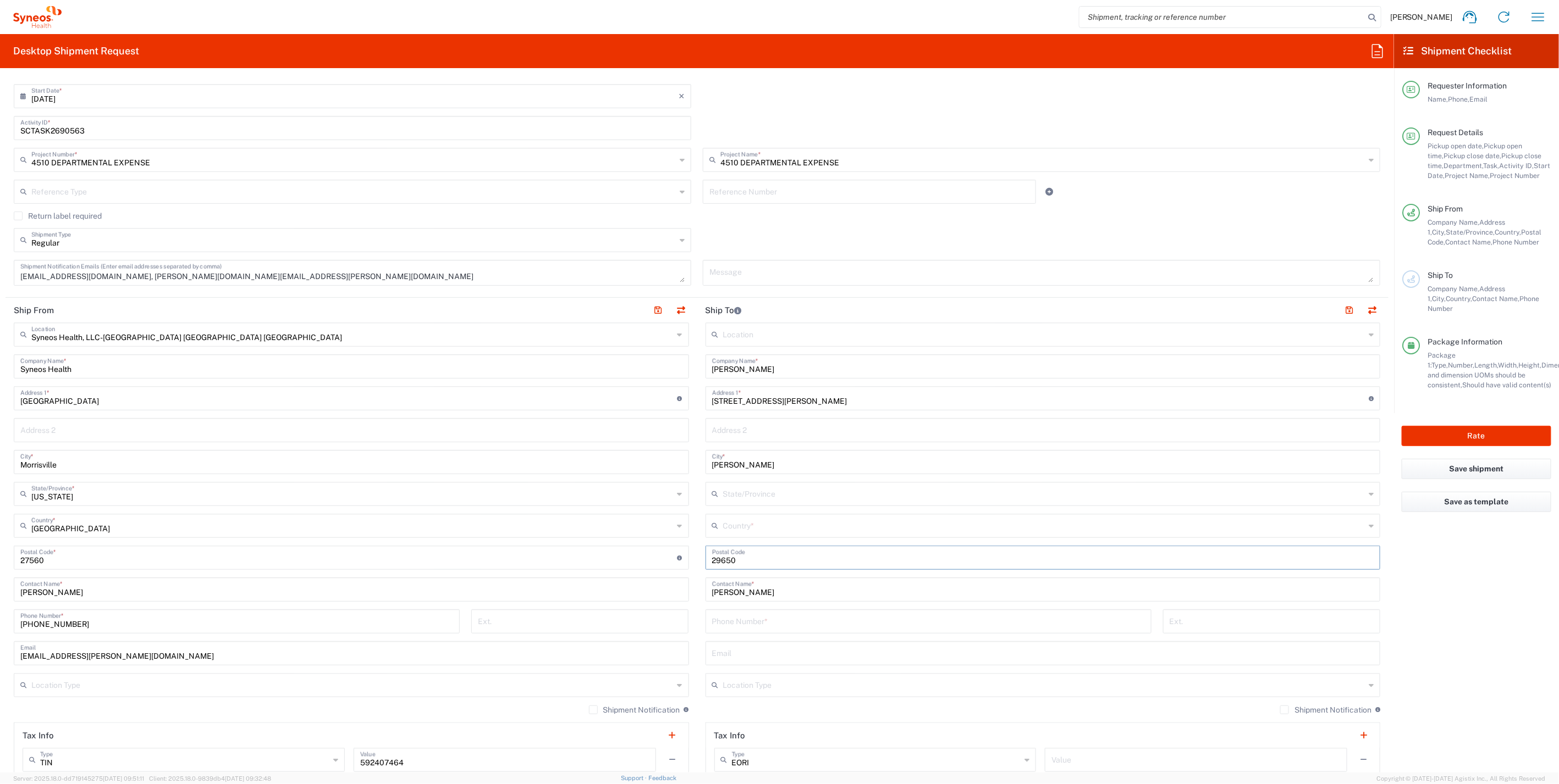
type input "29650"
paste input "(401) 924-0251"
type input "(401) 924-0251"
click at [1280, 710] on label "Shipment Notification" at bounding box center [1325, 710] width 91 height 9
click at [1285, 711] on input "Shipment Notification" at bounding box center [1285, 711] width 0 height 0
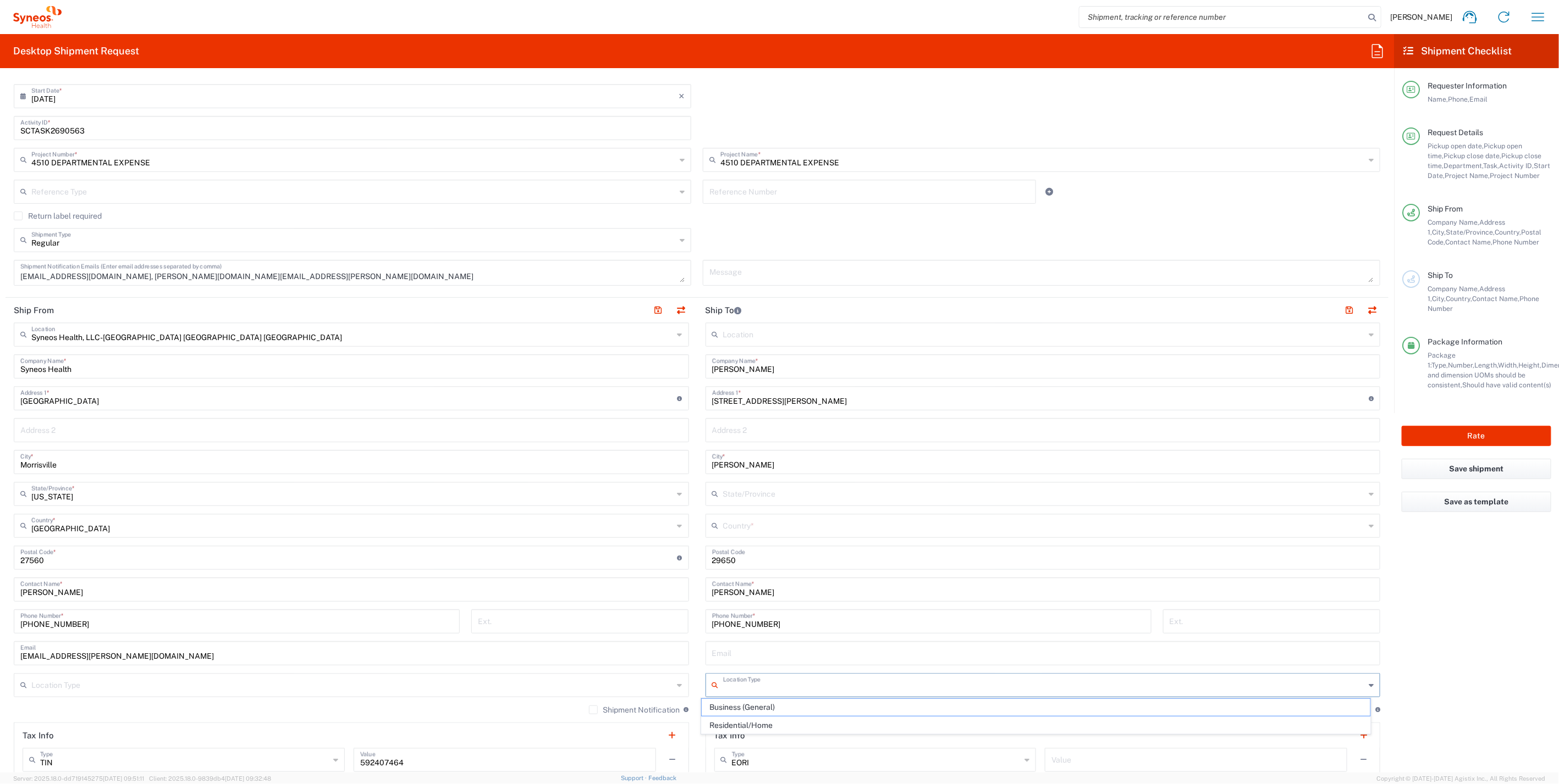
click at [1347, 683] on input "text" at bounding box center [1045, 685] width 642 height 20
drag, startPoint x: 755, startPoint y: 721, endPoint x: 744, endPoint y: 712, distance: 14.2
click at [755, 721] on span "Residential/Home" at bounding box center [1036, 725] width 668 height 17
type input "Residential/Home"
click at [589, 707] on label "Shipment Notification" at bounding box center [634, 710] width 91 height 9
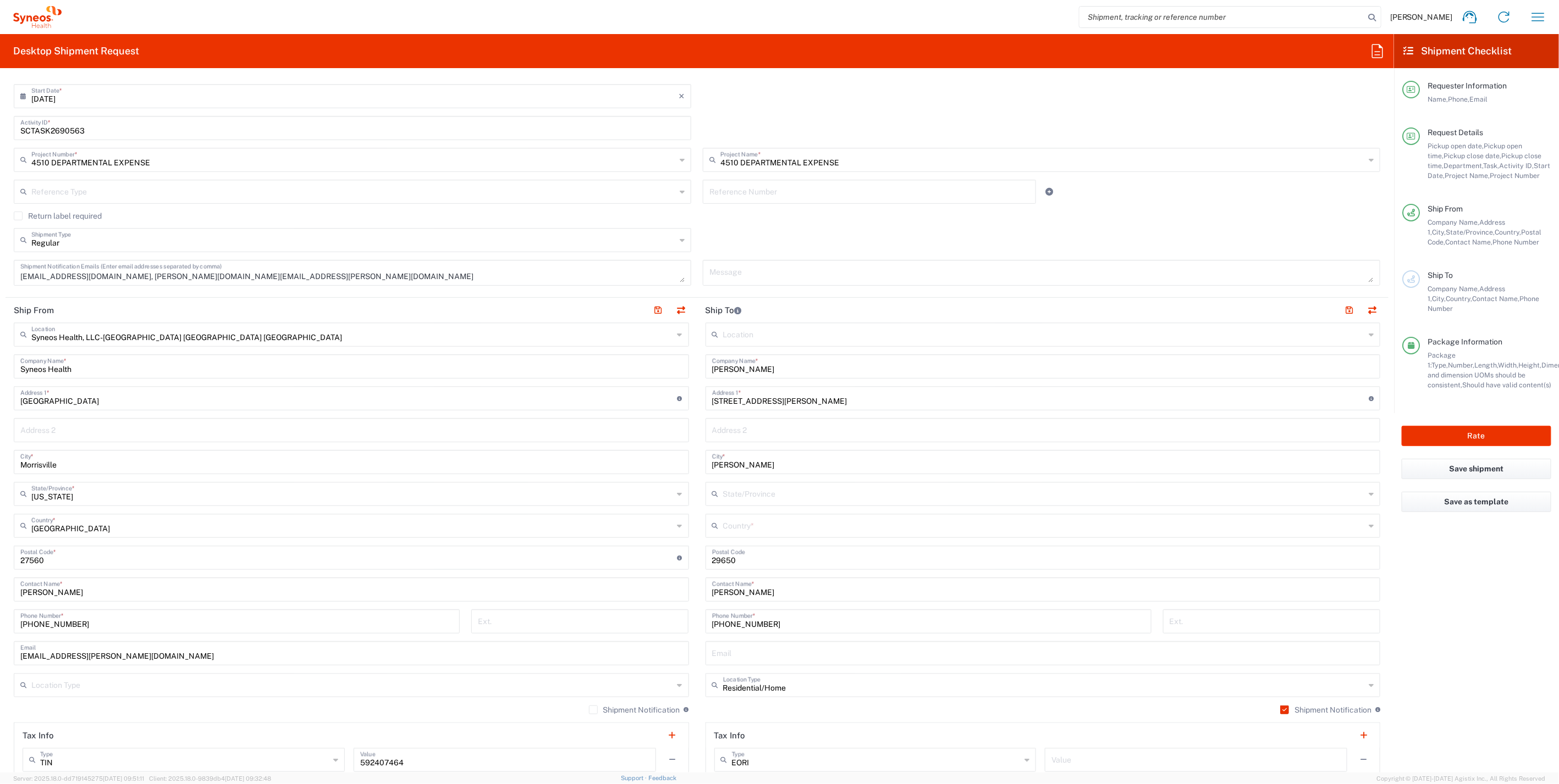
click at [593, 711] on input "Shipment Notification" at bounding box center [593, 711] width 0 height 0
click at [649, 673] on div "Location Type" at bounding box center [352, 685] width 676 height 24
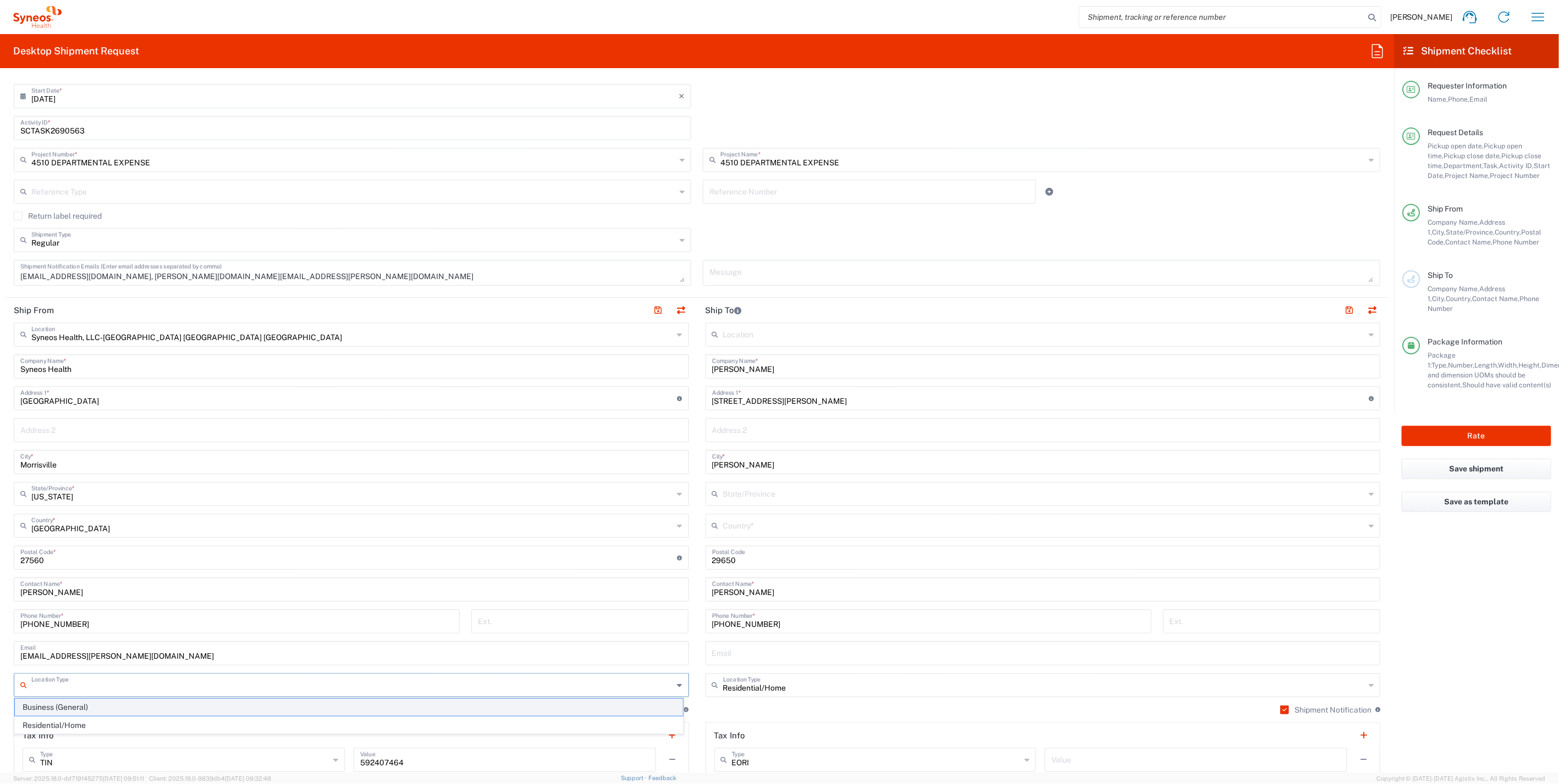
click at [123, 708] on span "Business (General)" at bounding box center [349, 707] width 668 height 17
type input "Business (General)"
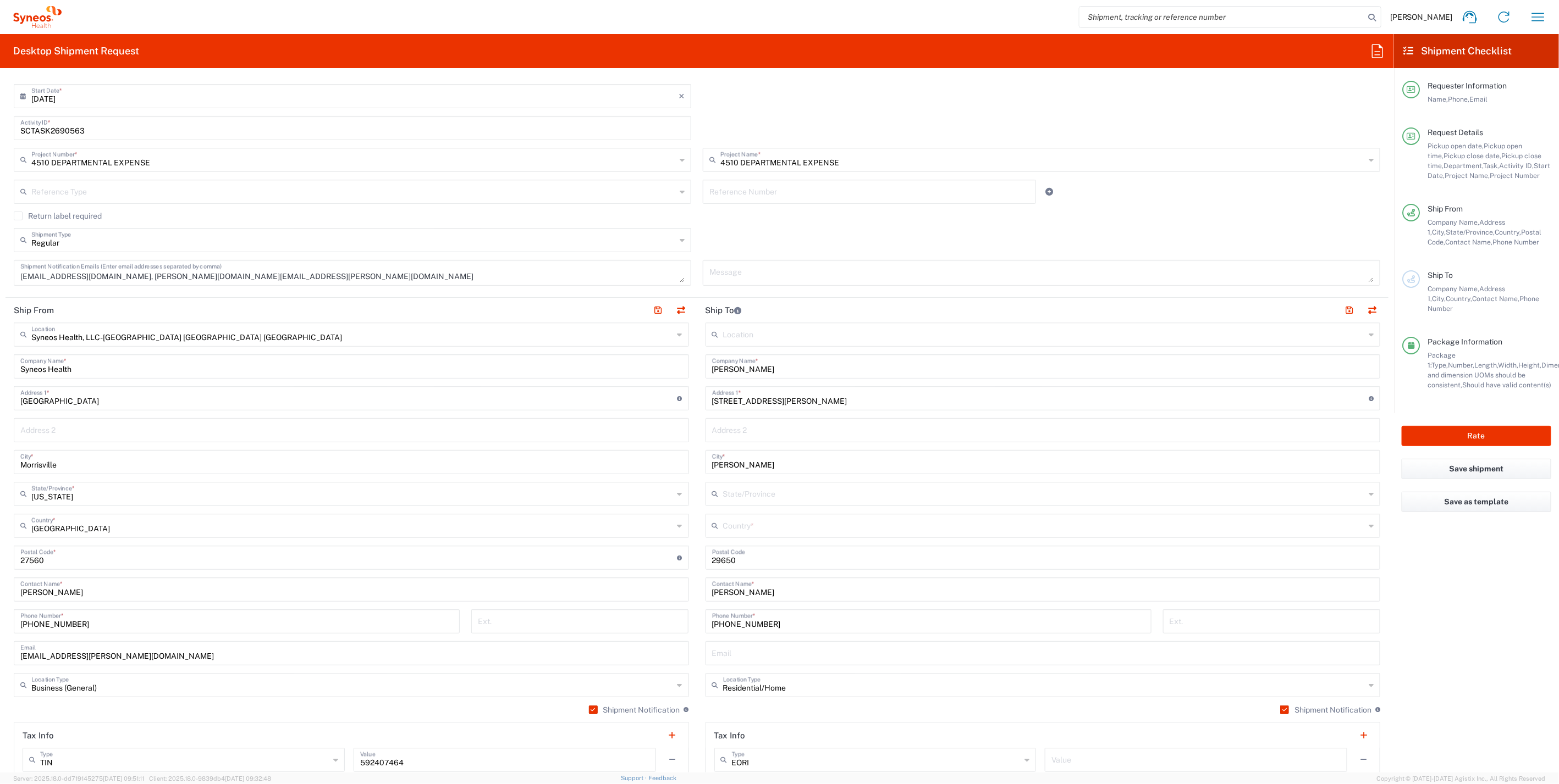
click at [1369, 523] on icon at bounding box center [1371, 526] width 5 height 18
click at [756, 743] on span "United States" at bounding box center [1036, 751] width 668 height 17
type input "United States"
click at [1369, 489] on icon at bounding box center [1371, 494] width 5 height 18
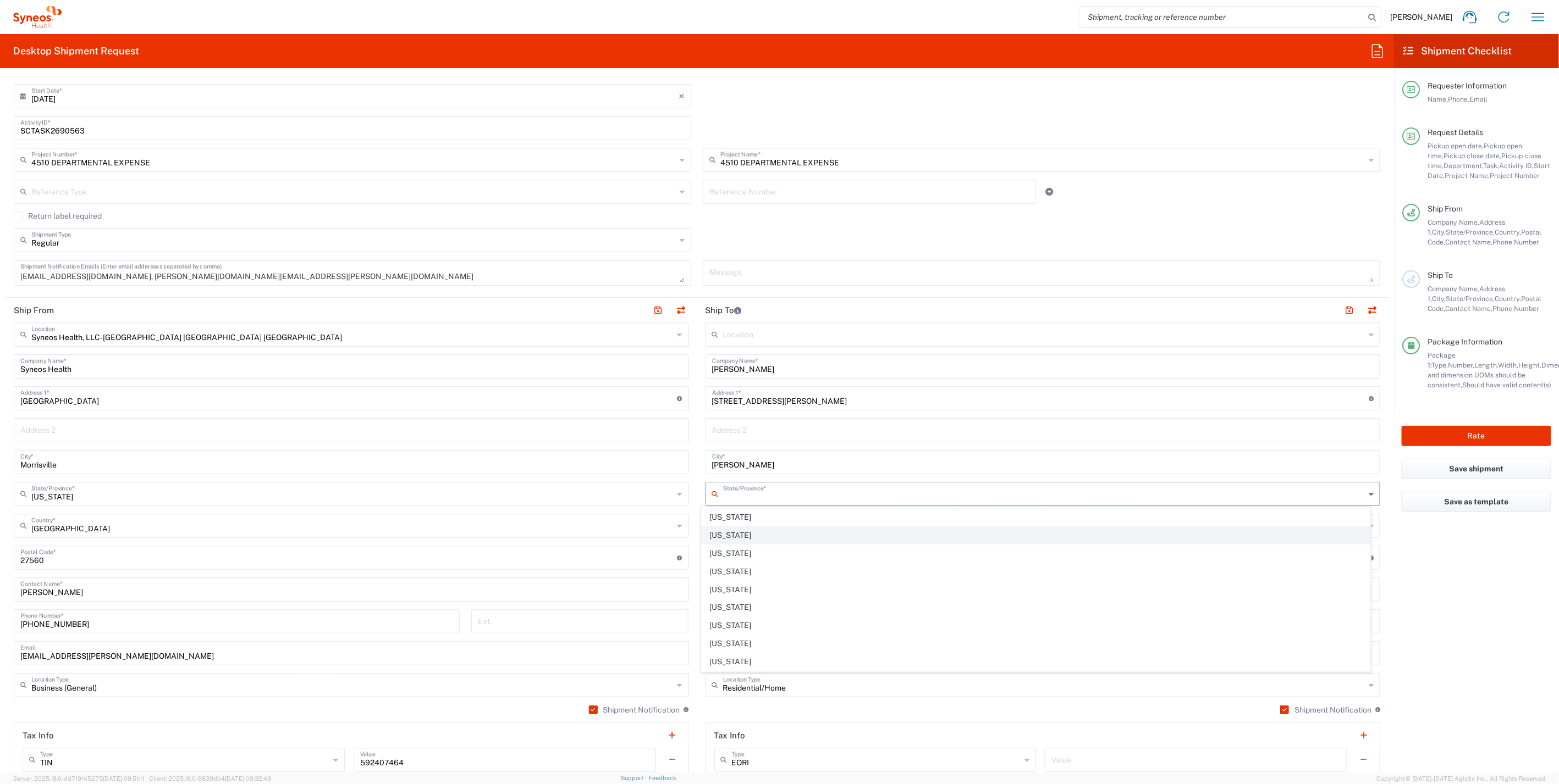
scroll to position [733, 0]
click at [777, 586] on span "South Carolina" at bounding box center [1036, 594] width 668 height 17
type input "South Carolina"
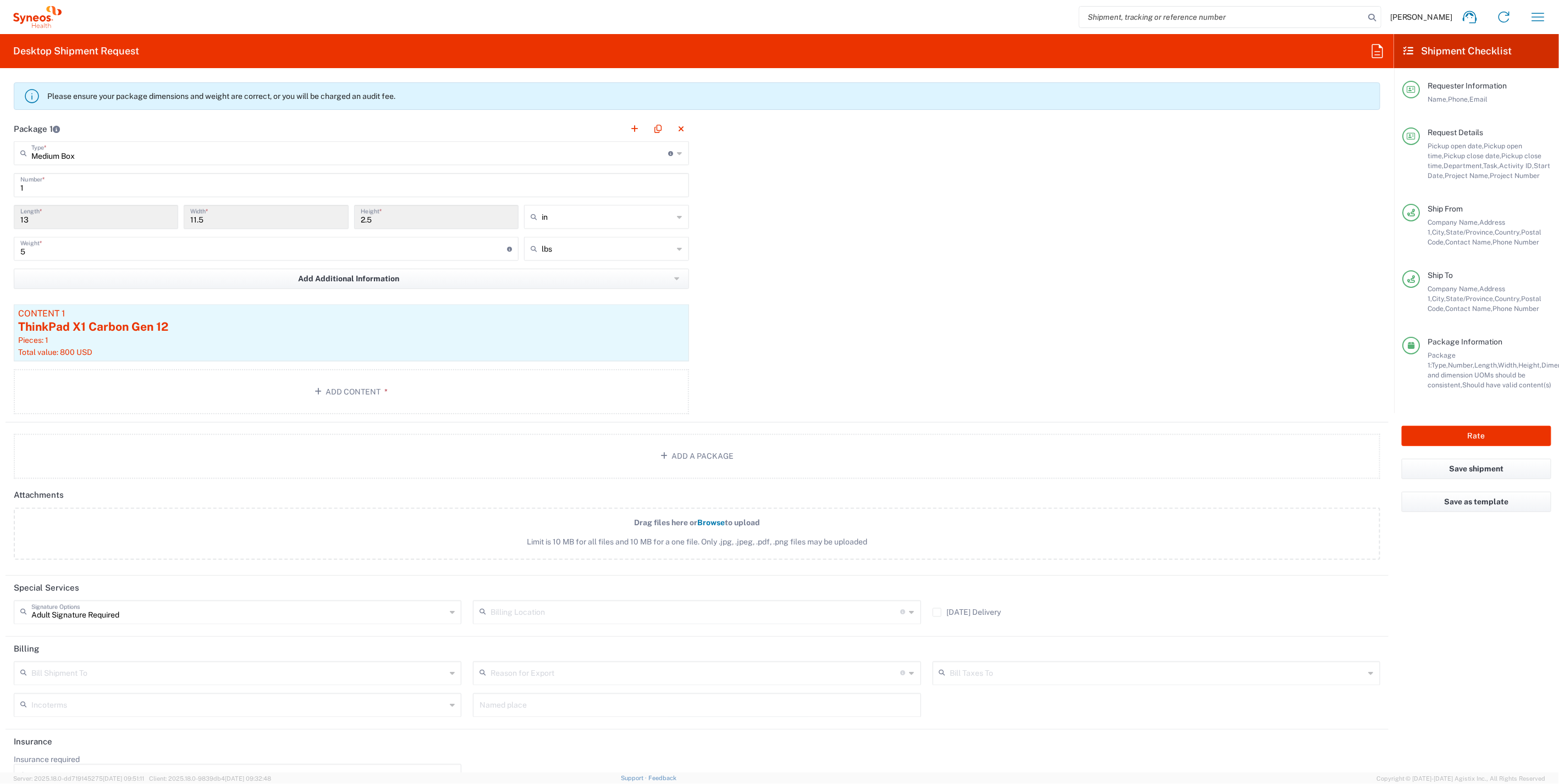
scroll to position [1038, 0]
click at [1457, 430] on button "Rate" at bounding box center [1477, 436] width 150 height 21
type input "4510 DEPARTMENTAL EXPENSE"
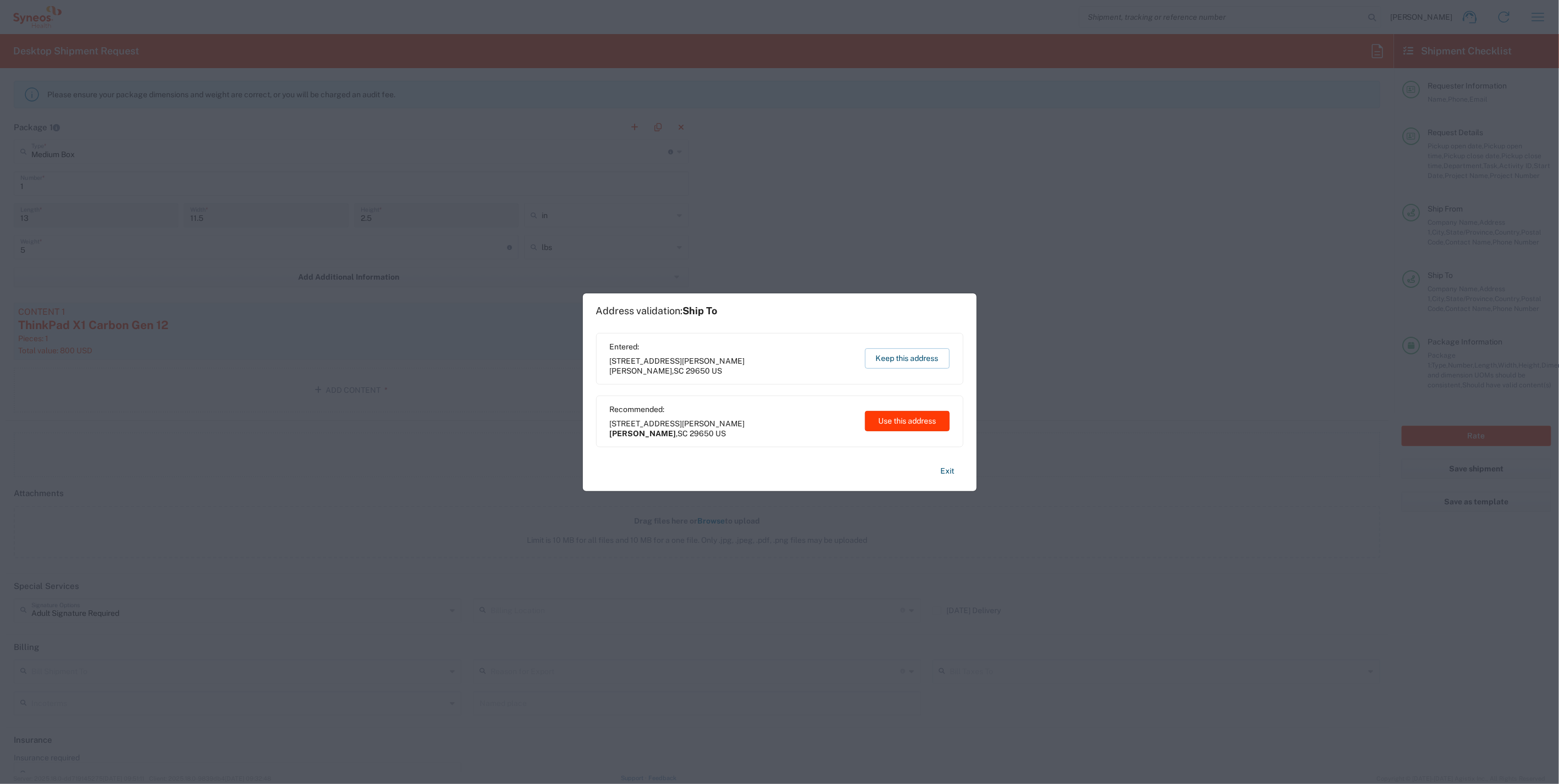
click at [895, 424] on button "Use this address" at bounding box center [907, 421] width 84 height 21
type input "Greer"
type input "South Carolina"
type input "United States"
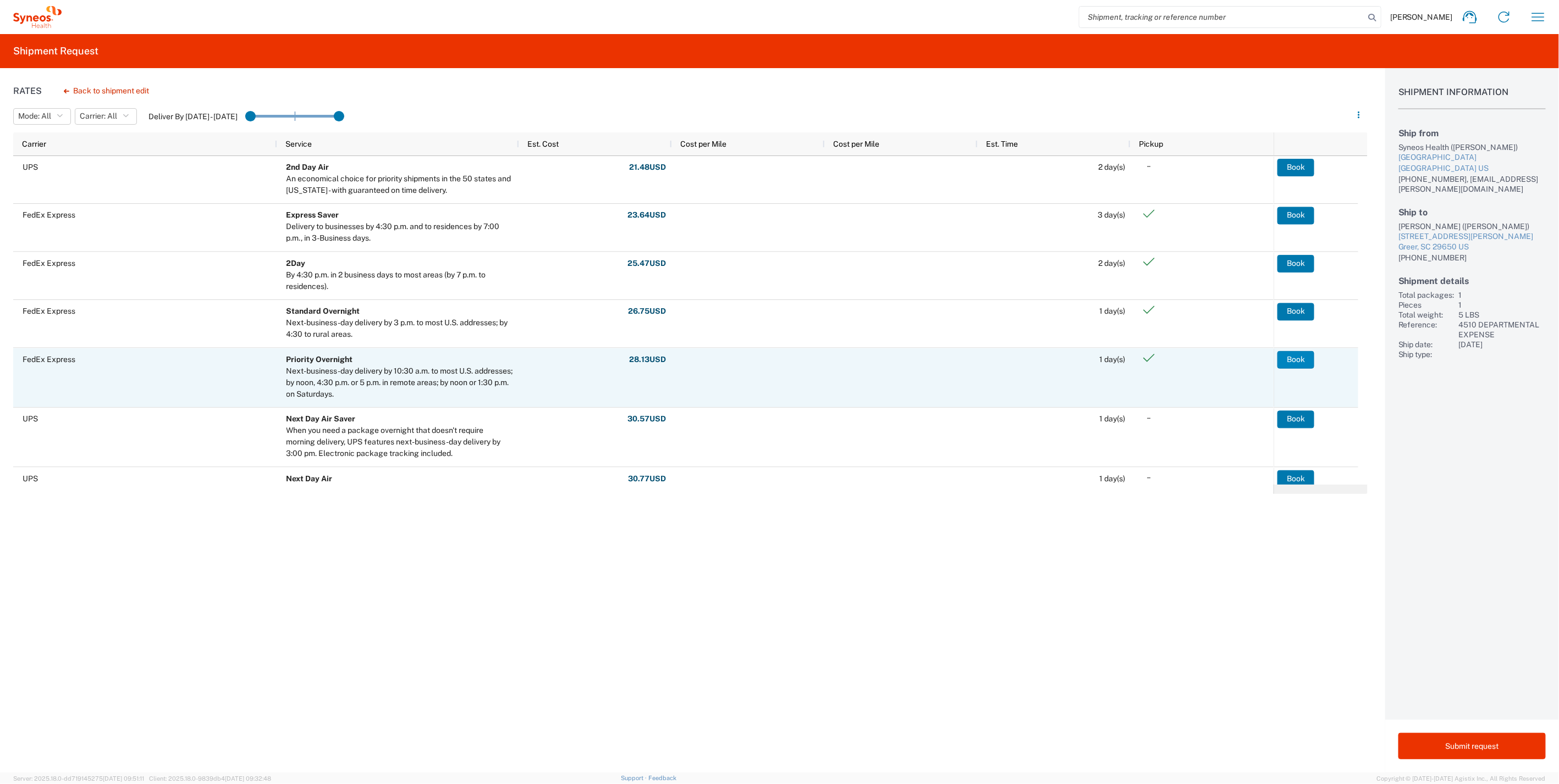
click at [1289, 358] on button "Book" at bounding box center [1297, 359] width 37 height 18
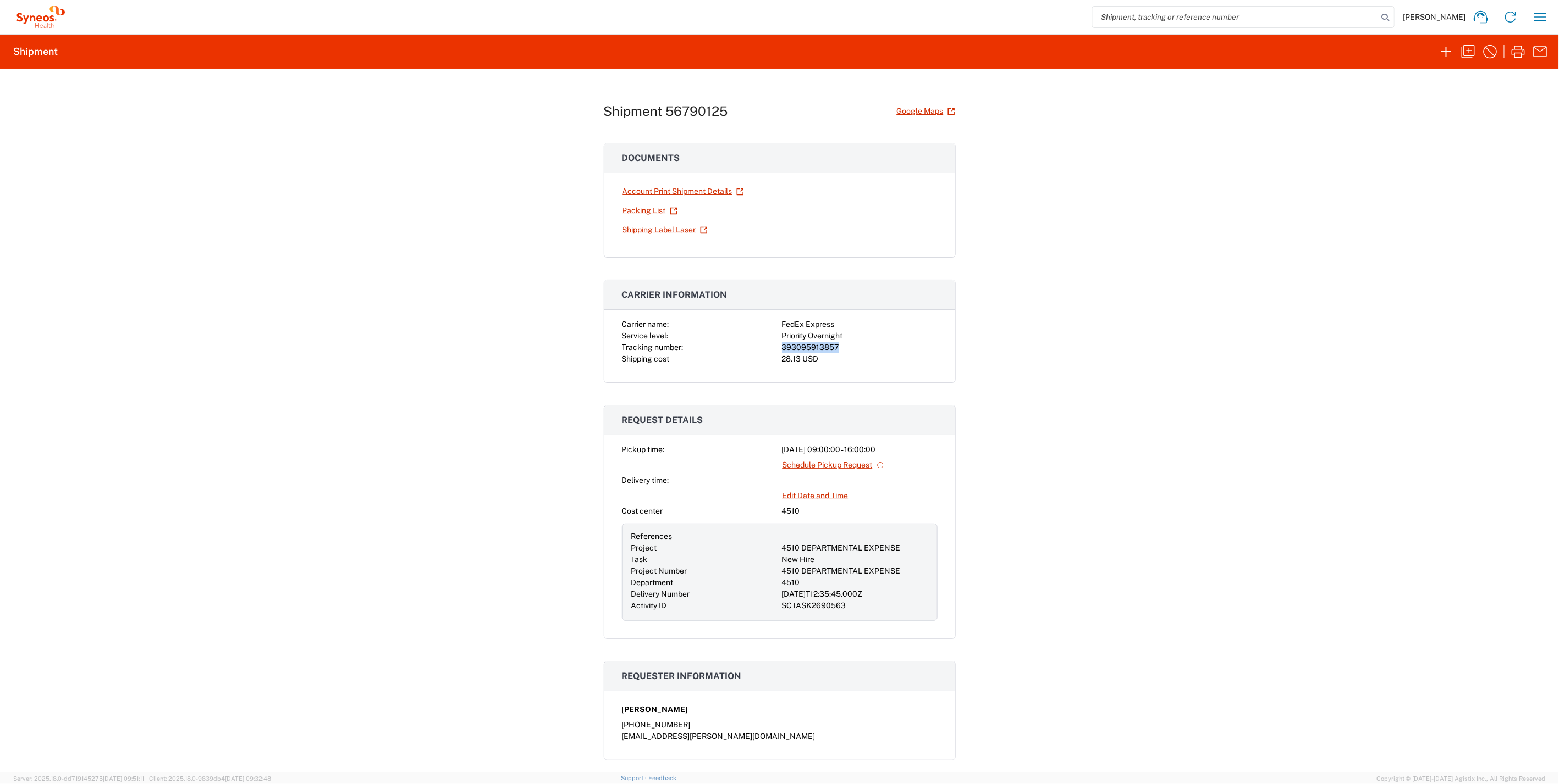
drag, startPoint x: 836, startPoint y: 346, endPoint x: 778, endPoint y: 342, distance: 58.1
click at [782, 342] on div "393095913857" at bounding box center [860, 347] width 156 height 12
drag, startPoint x: 778, startPoint y: 342, endPoint x: 798, endPoint y: 346, distance: 20.4
copy div "393095913857"
drag, startPoint x: 1524, startPoint y: 48, endPoint x: 1349, endPoint y: 328, distance: 330.2
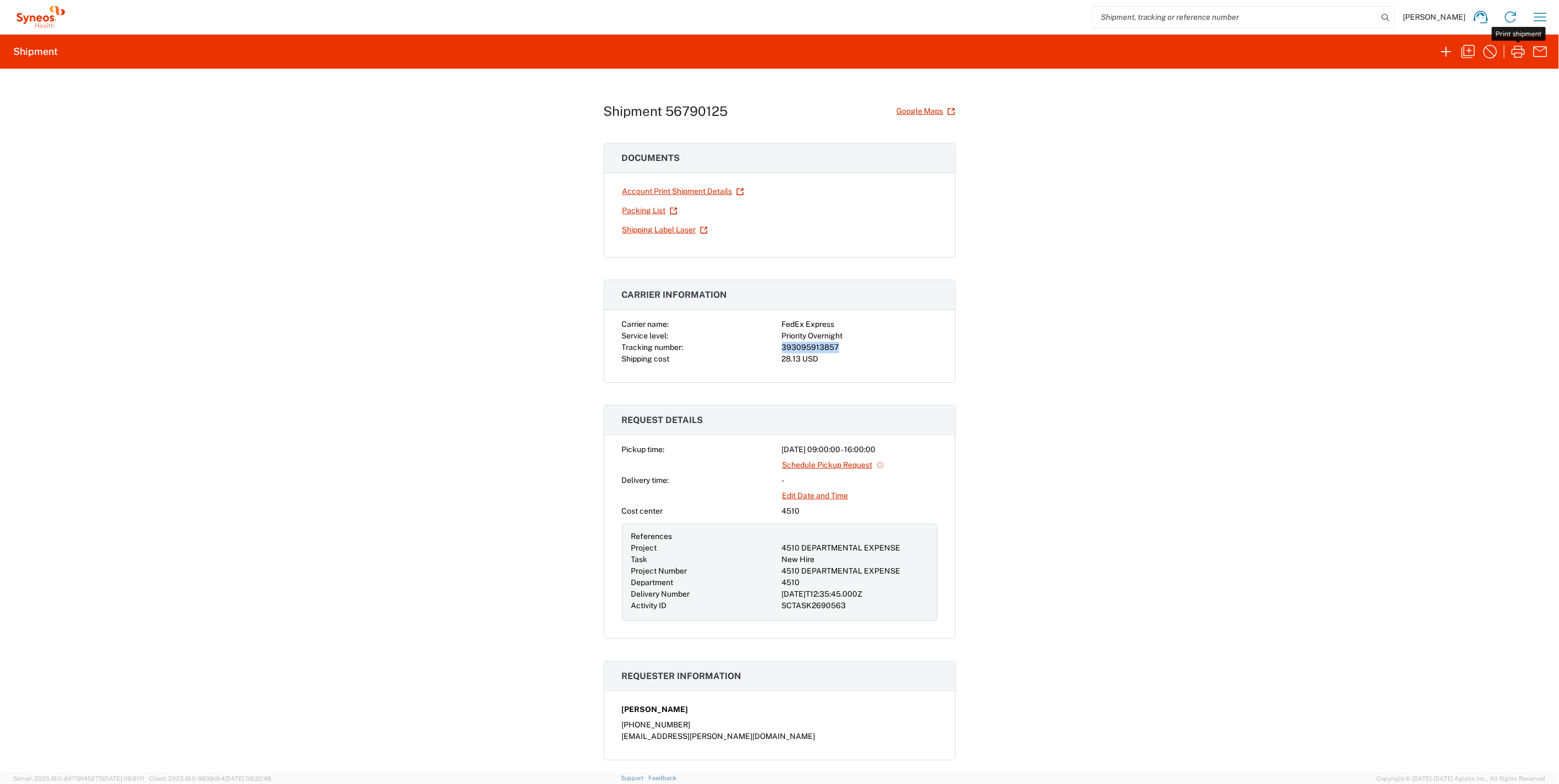
click at [1524, 48] on icon "button" at bounding box center [1518, 52] width 13 height 12
